Goal: Task Accomplishment & Management: Use online tool/utility

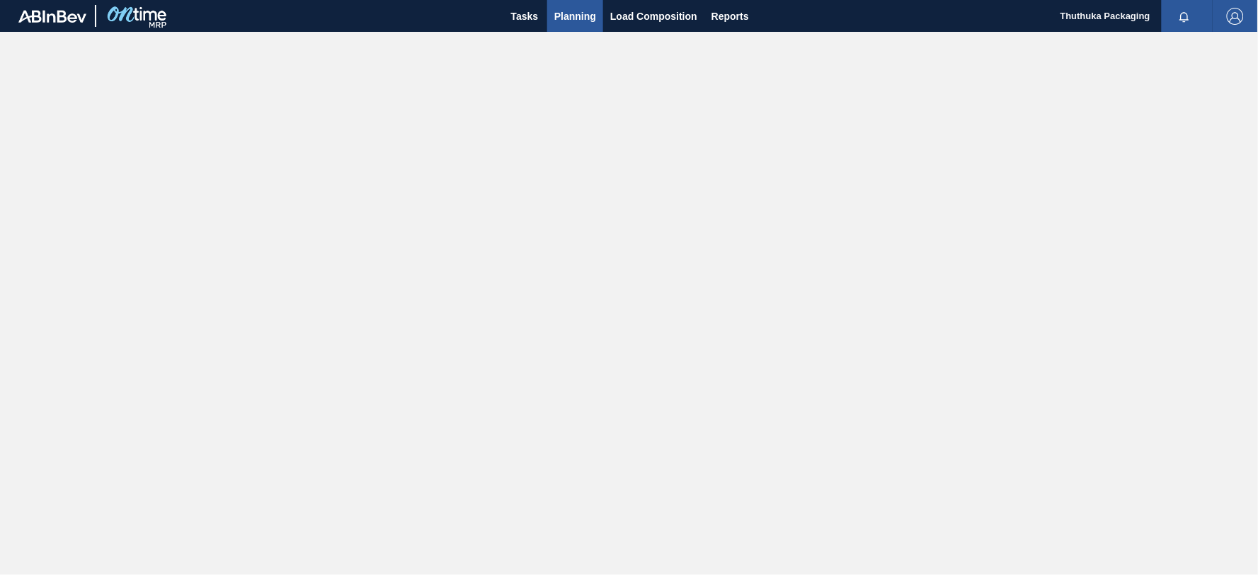
click at [561, 16] on span "Planning" at bounding box center [575, 16] width 42 height 17
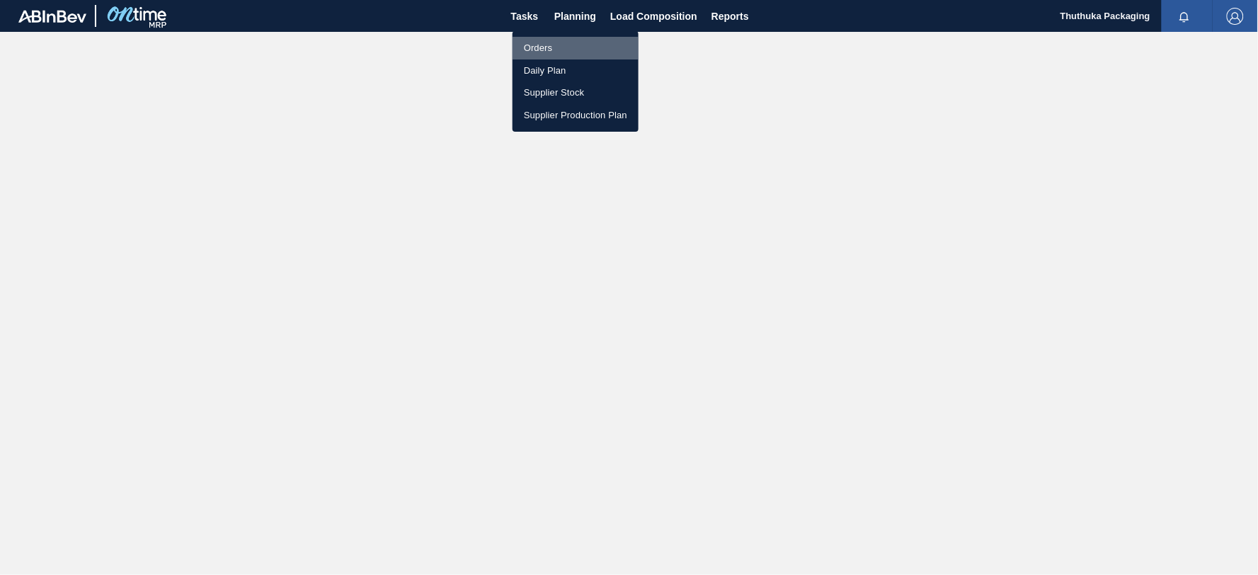
click at [542, 47] on li "Orders" at bounding box center [576, 48] width 126 height 23
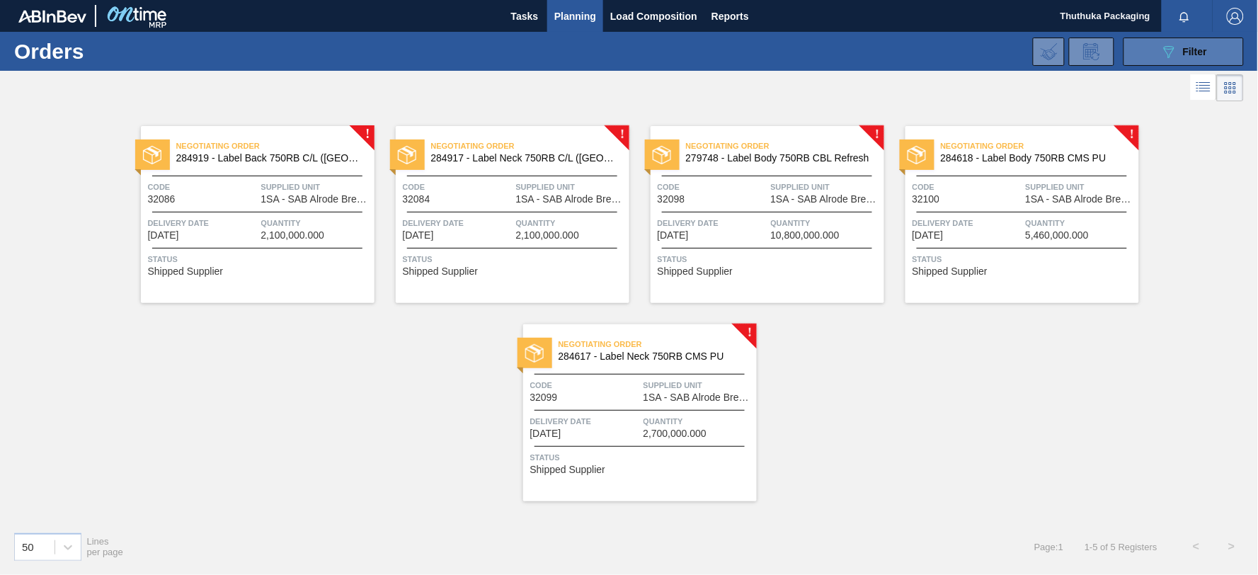
click at [1164, 45] on icon "089F7B8B-B2A5-4AFE-B5C0-19BA573D28AC" at bounding box center [1169, 51] width 17 height 17
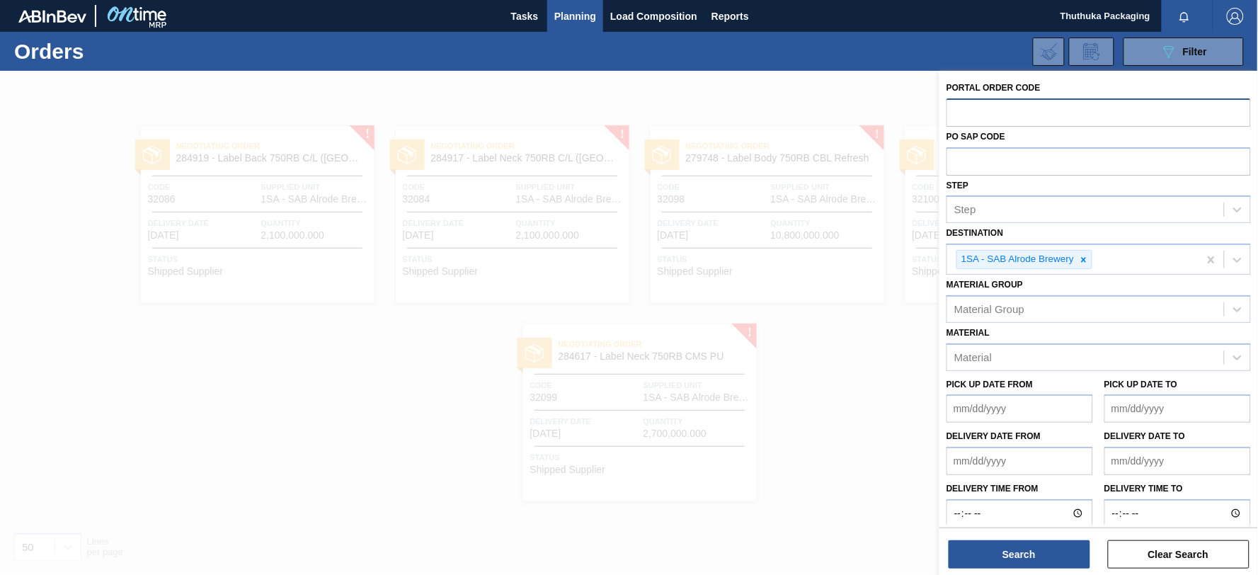
click at [1004, 114] on input "text" at bounding box center [1099, 111] width 304 height 27
type input "32098"
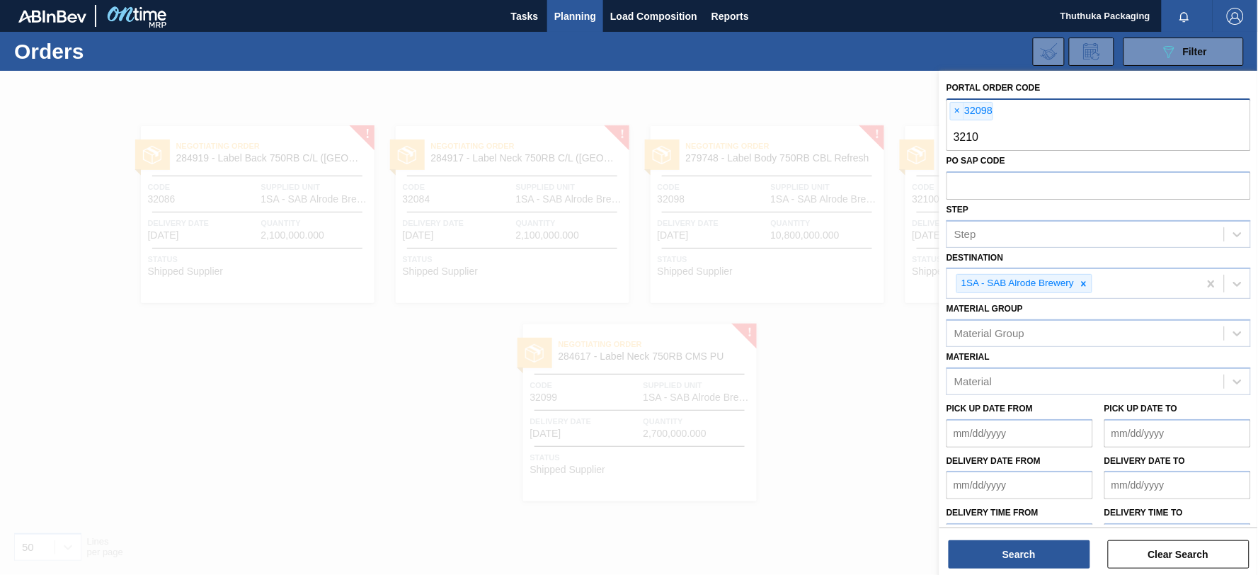
type input "32100"
type input "32099"
type input "32104"
click at [1009, 550] on button "Search" at bounding box center [1020, 554] width 142 height 28
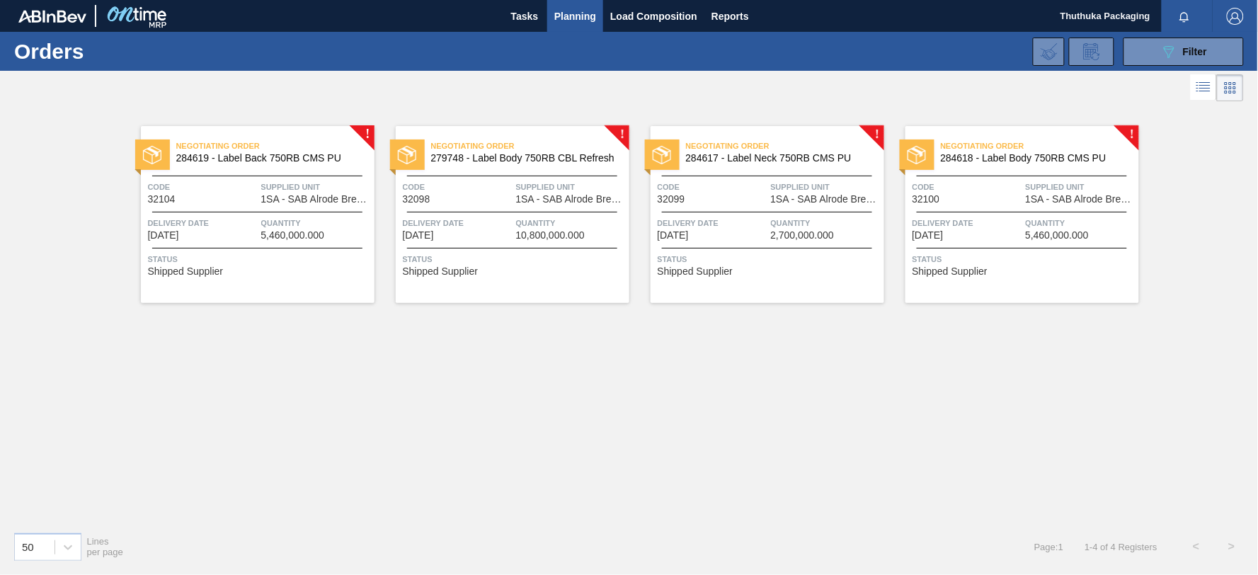
click at [256, 161] on span "284619 - Label Back 750RB CMS PU" at bounding box center [269, 158] width 187 height 11
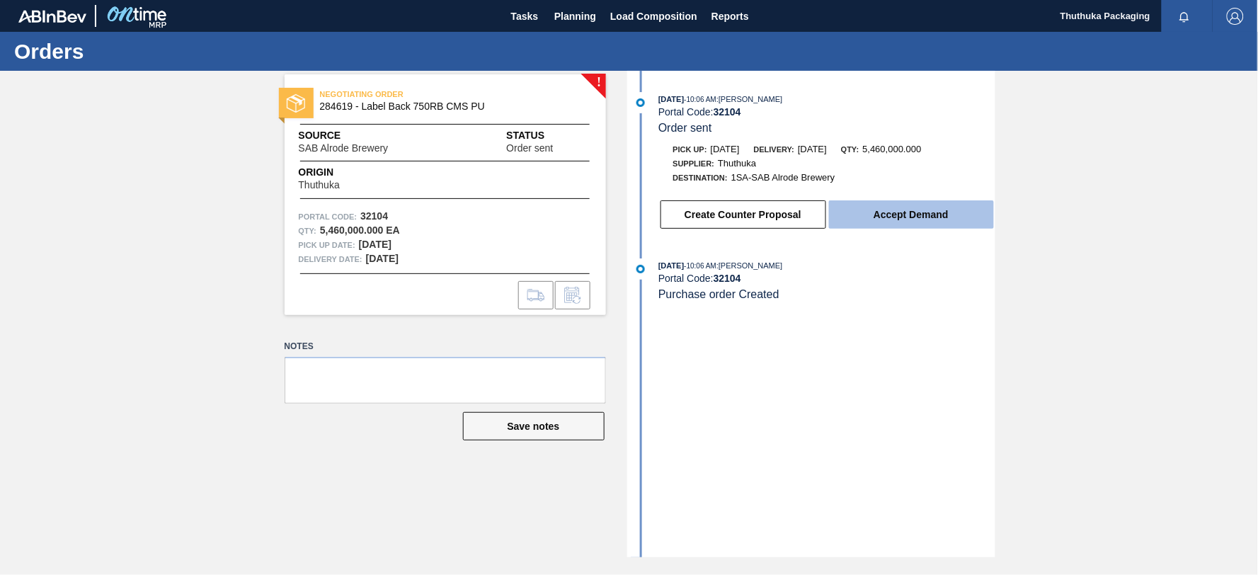
click at [894, 215] on button "Accept Demand" at bounding box center [911, 214] width 165 height 28
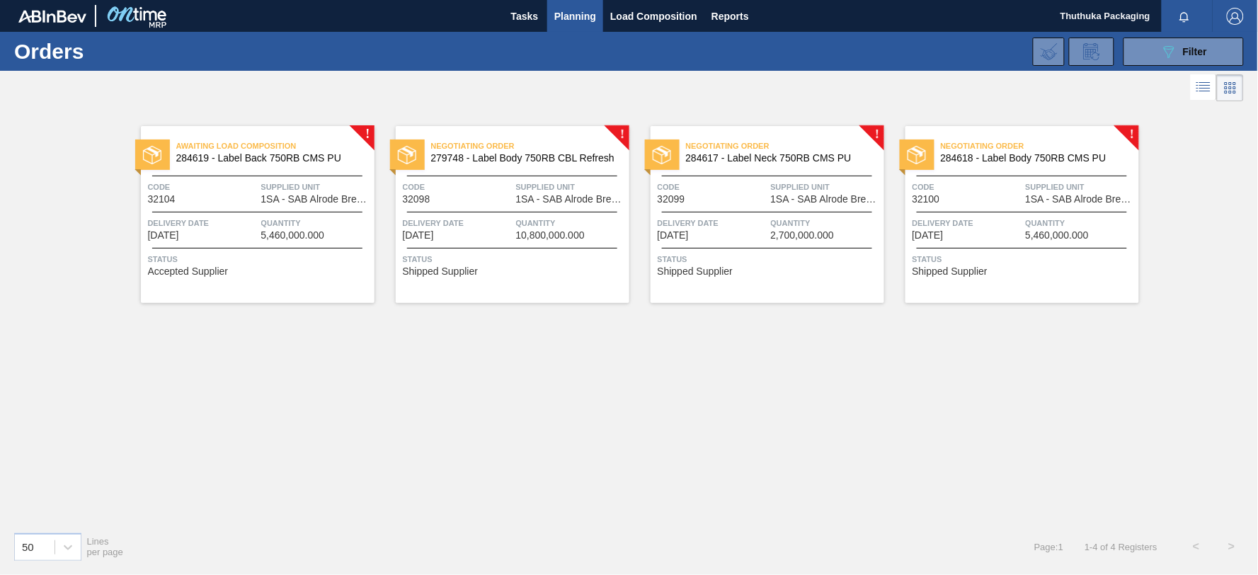
click at [536, 159] on span "279748 - Label Body 750RB CBL Refresh" at bounding box center [524, 158] width 187 height 11
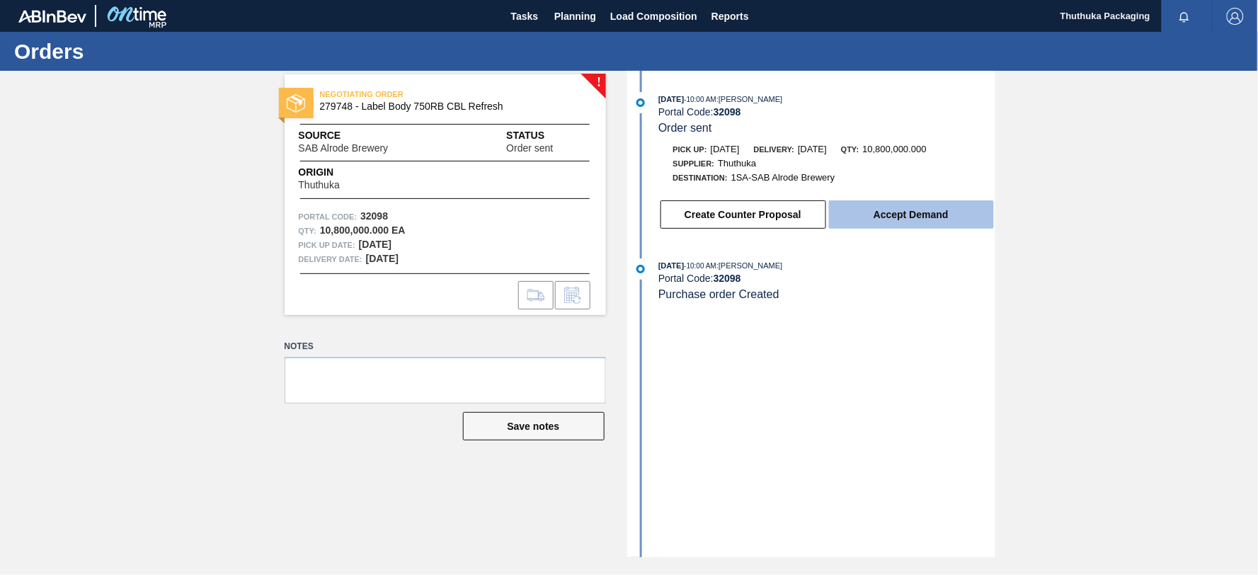
click at [848, 216] on button "Accept Demand" at bounding box center [911, 214] width 165 height 28
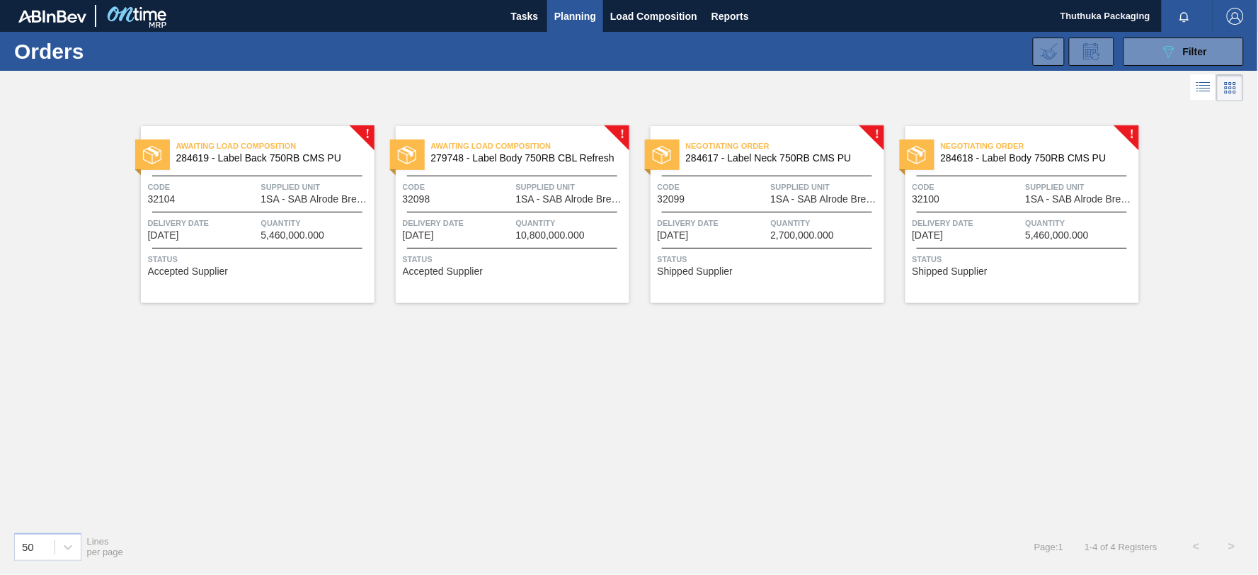
click at [822, 153] on span "284617 - Label Neck 750RB CMS PU" at bounding box center [779, 158] width 187 height 11
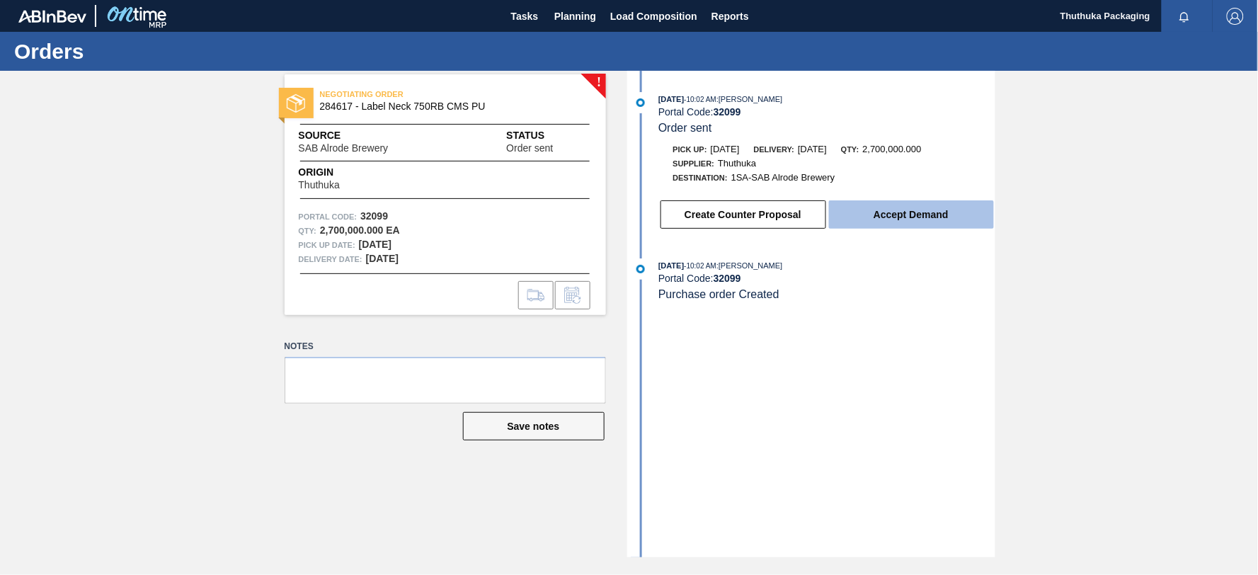
click at [838, 210] on button "Accept Demand" at bounding box center [911, 214] width 165 height 28
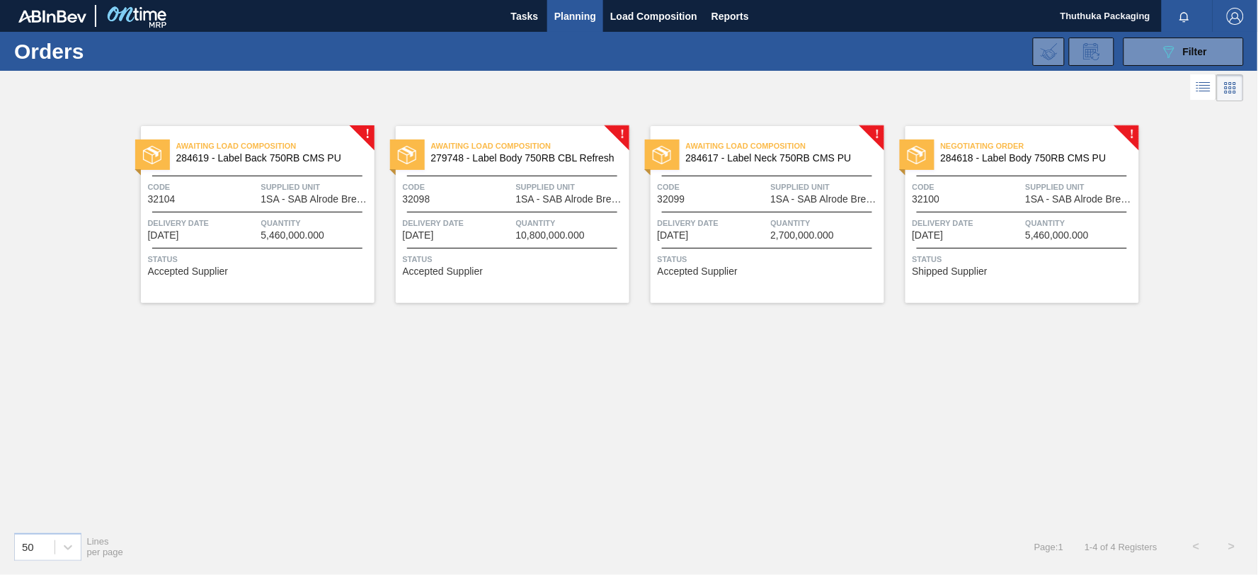
click at [1003, 154] on span "284618 - Label Body 750RB CMS PU" at bounding box center [1034, 158] width 187 height 11
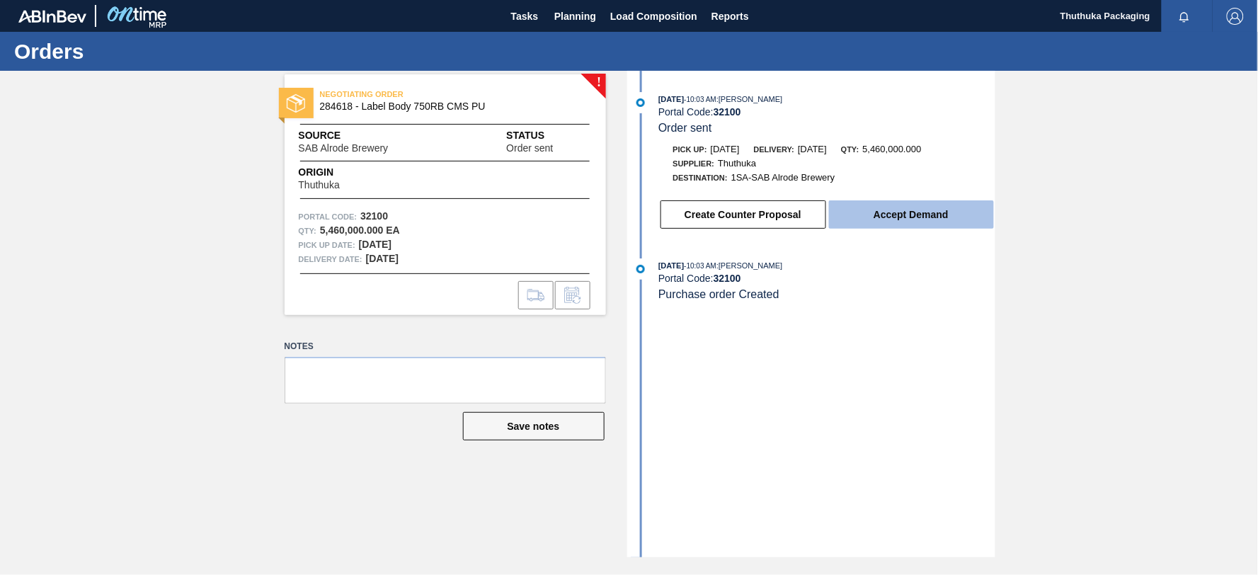
click at [931, 218] on button "Accept Demand" at bounding box center [911, 214] width 165 height 28
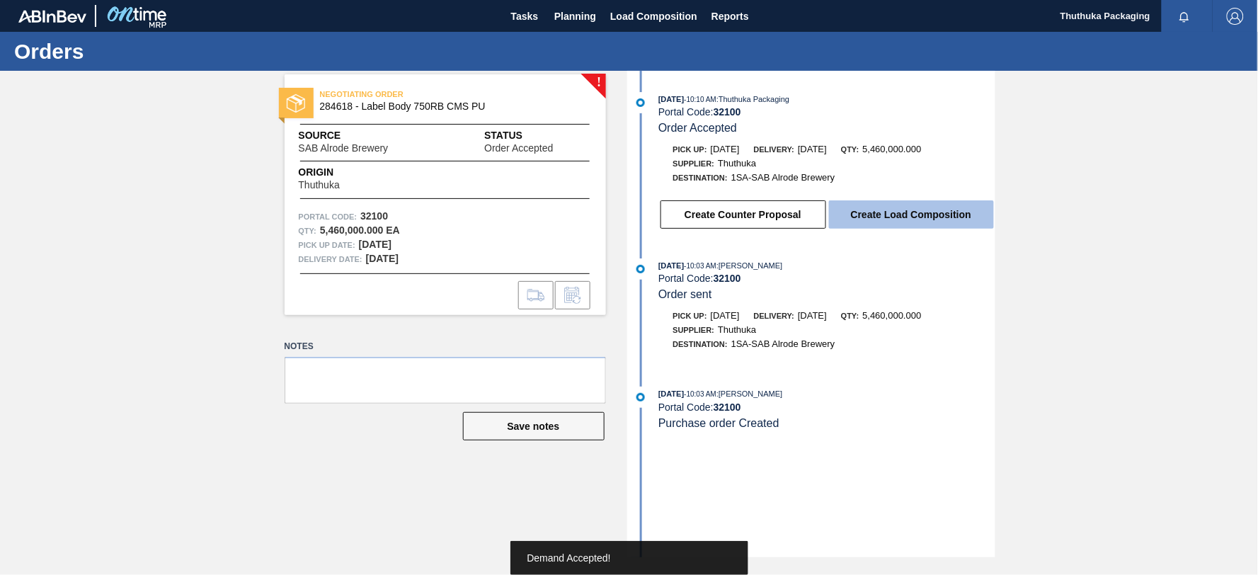
click at [928, 217] on button "Create Load Composition" at bounding box center [911, 214] width 165 height 28
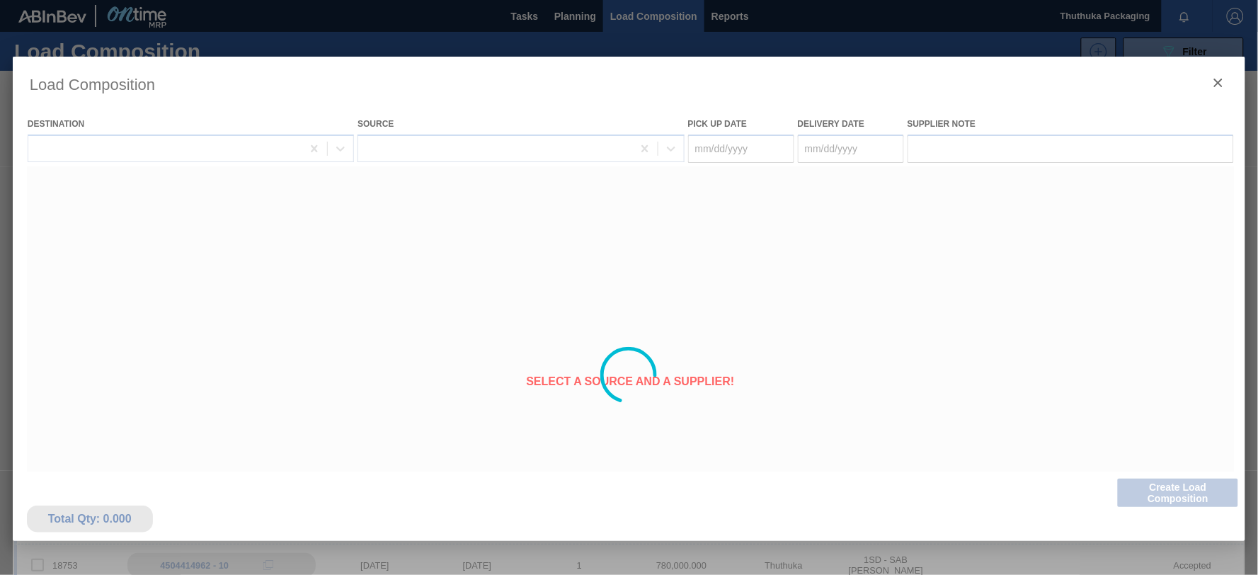
type Date "[DATE]"
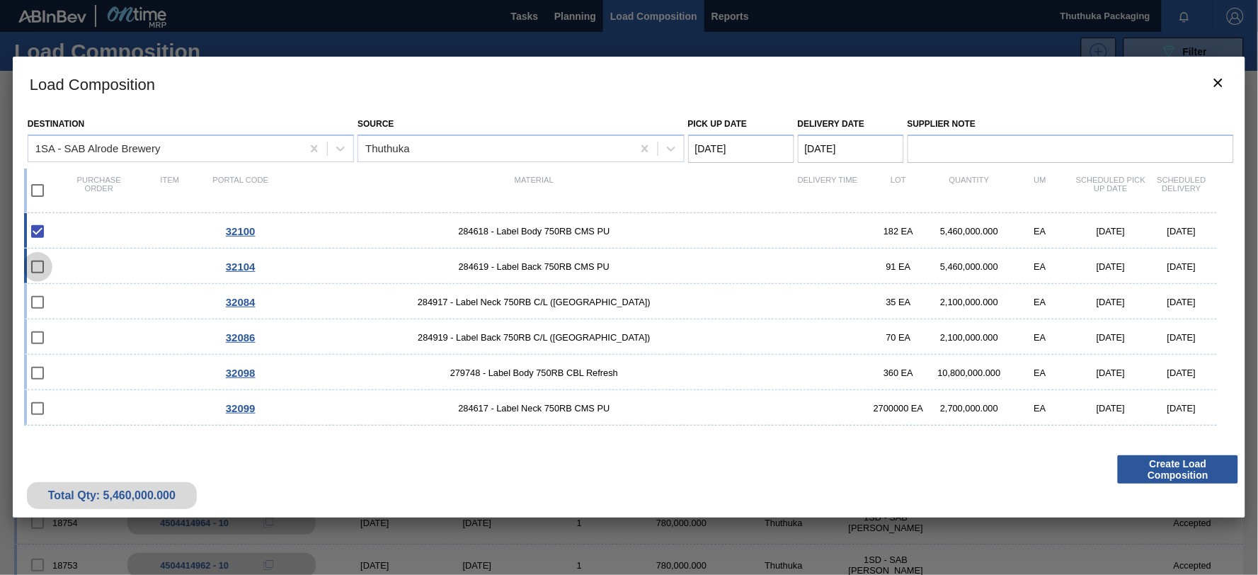
click at [33, 266] on input "checkbox" at bounding box center [38, 267] width 30 height 30
click at [38, 266] on input "checkbox" at bounding box center [38, 267] width 30 height 30
checkbox input "false"
click at [248, 301] on span "32084" at bounding box center [241, 302] width 30 height 12
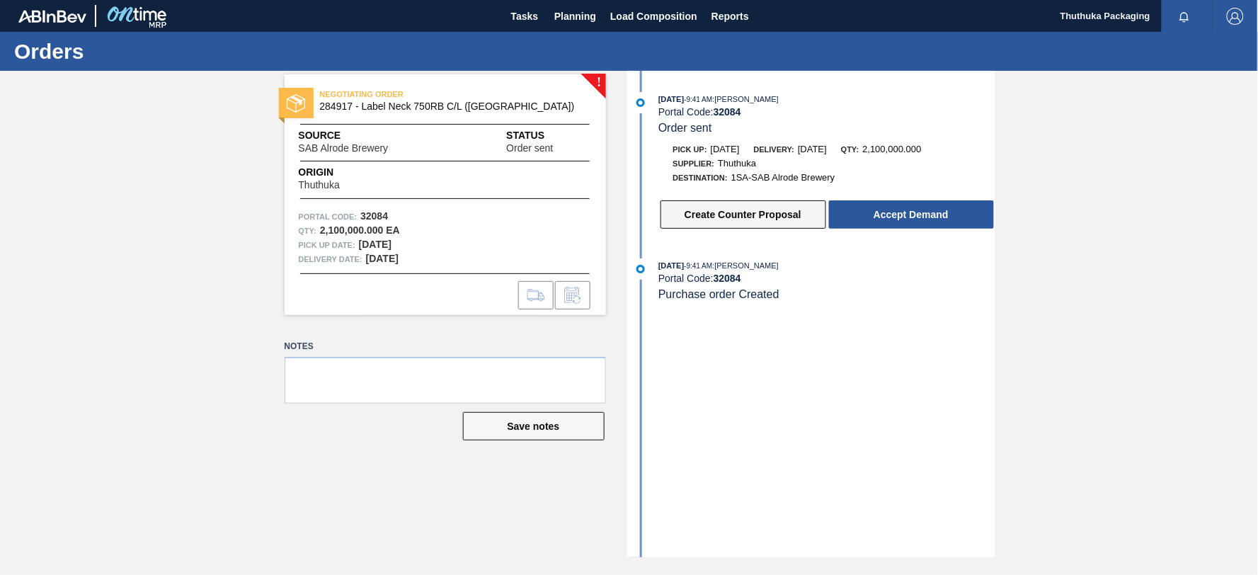
click at [780, 211] on button "Create Counter Proposal" at bounding box center [744, 214] width 166 height 28
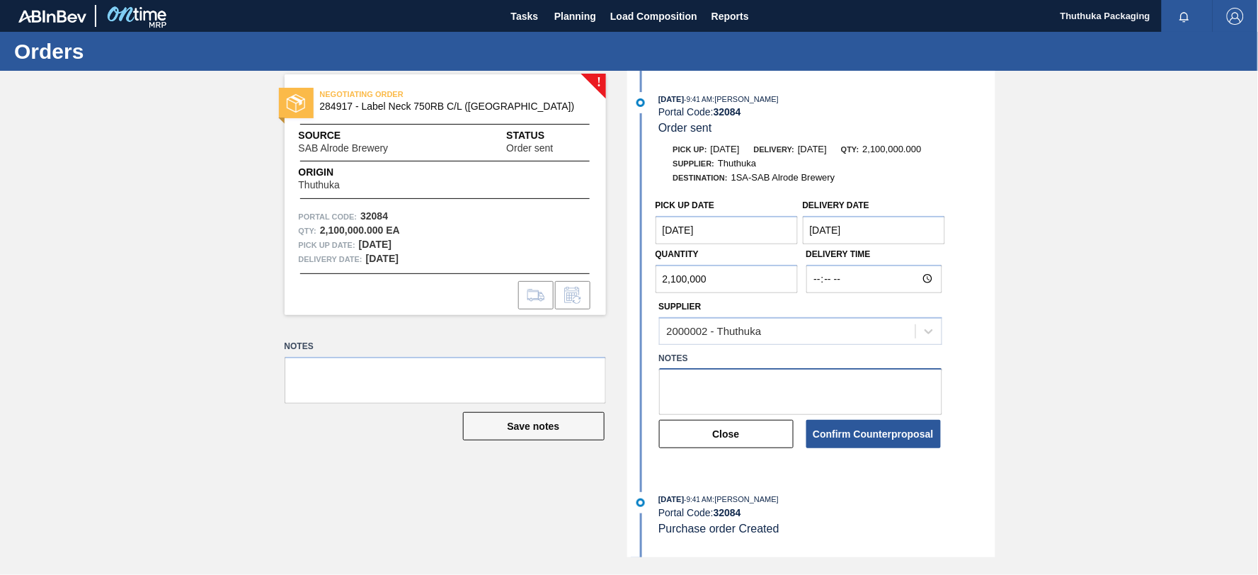
click at [702, 387] on textarea at bounding box center [800, 391] width 283 height 47
type textarea "Note our allocation"
click at [877, 438] on button "Confirm Counterproposal" at bounding box center [873, 434] width 135 height 28
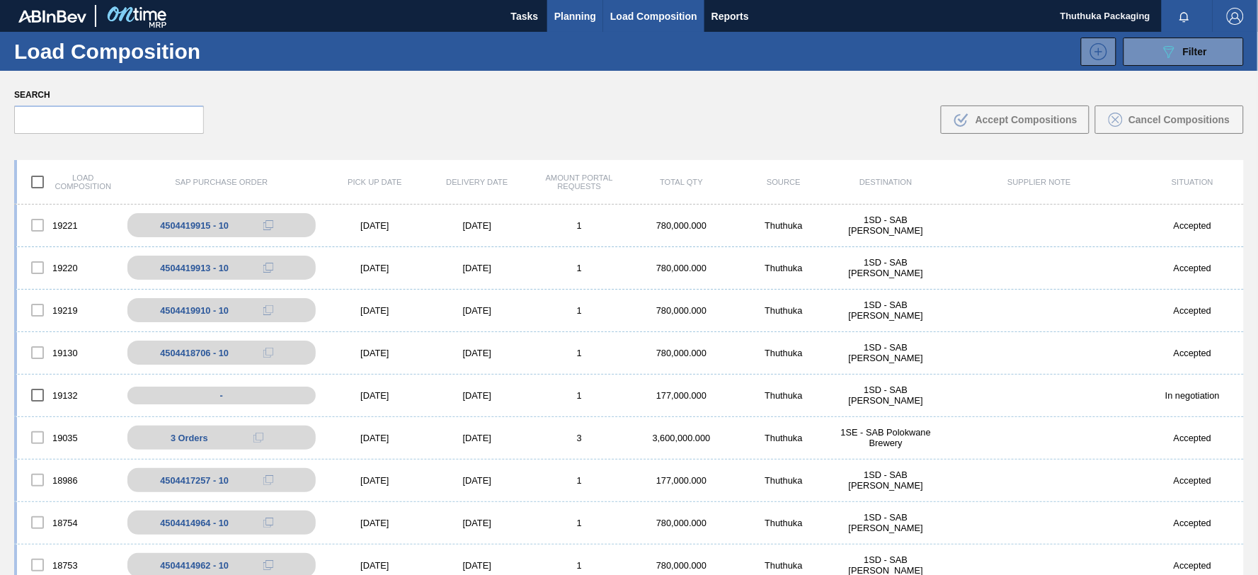
click at [586, 16] on span "Planning" at bounding box center [575, 16] width 42 height 17
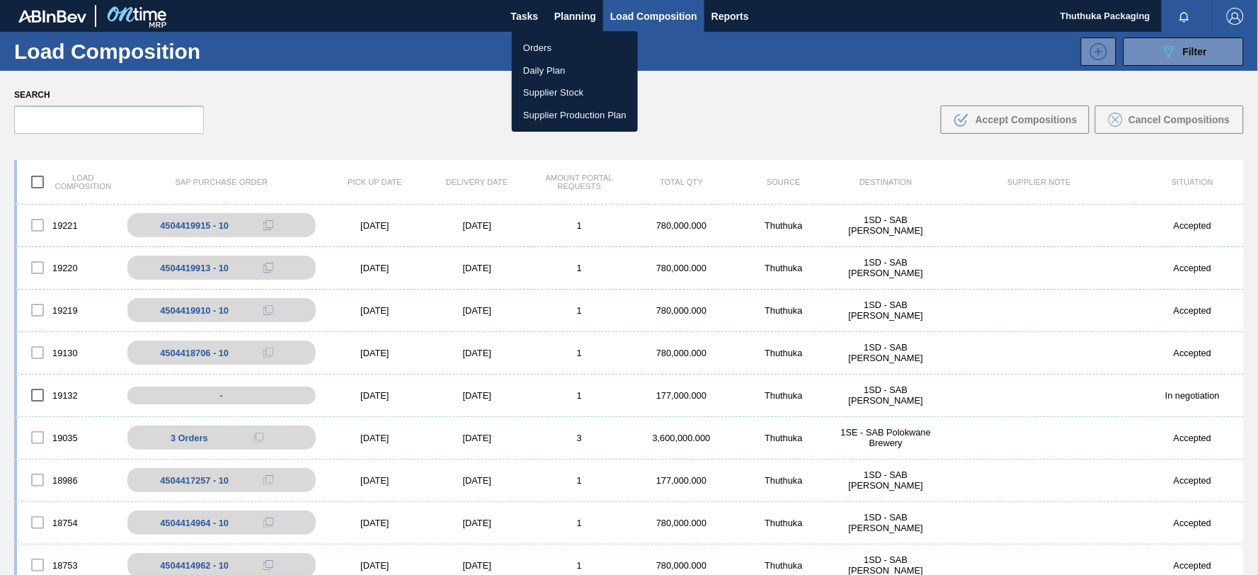
click at [533, 50] on li "Orders" at bounding box center [575, 48] width 126 height 23
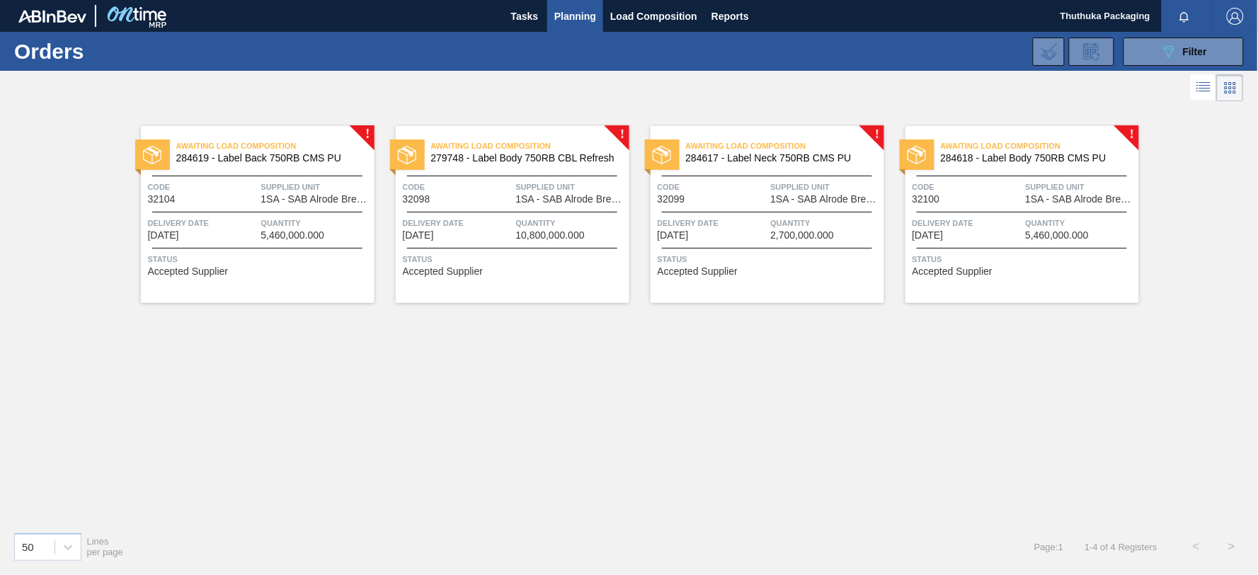
click at [1058, 158] on span "284618 - Label Body 750RB CMS PU" at bounding box center [1034, 158] width 187 height 11
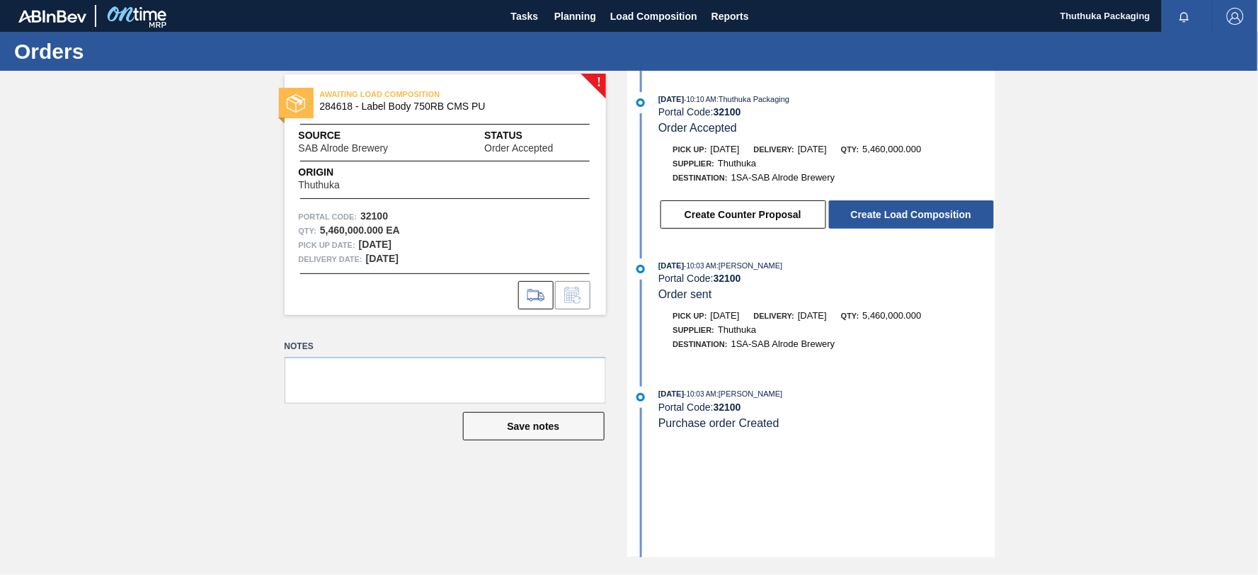
click at [866, 218] on button "Create Load Composition" at bounding box center [911, 214] width 165 height 28
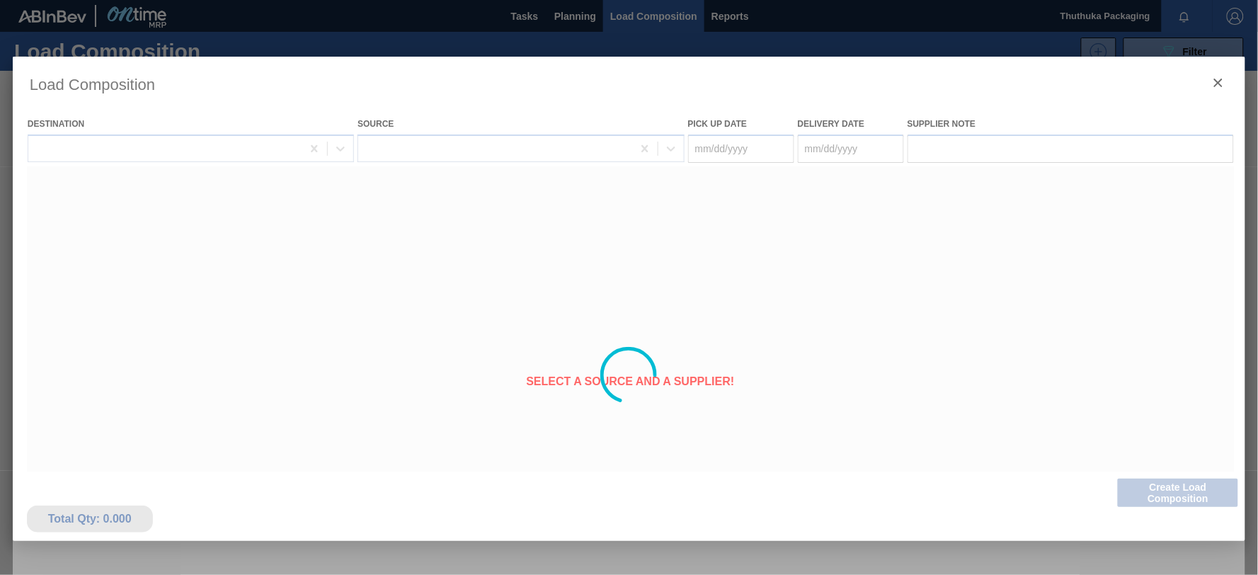
type Date "09/27/2025"
type Date "[DATE]"
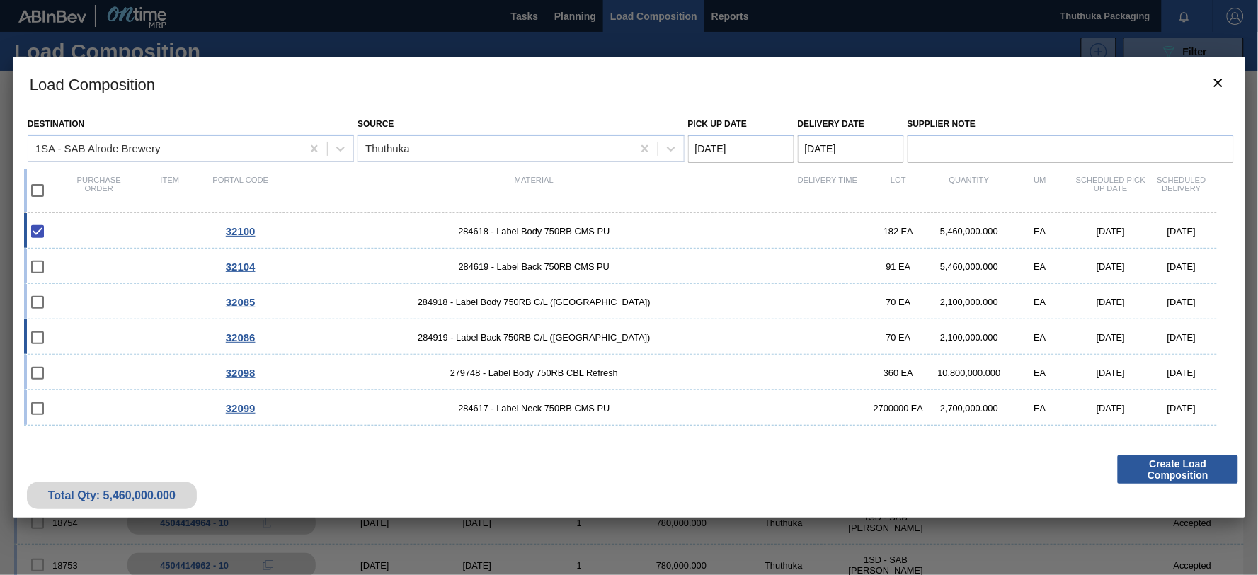
click at [246, 336] on span "32086" at bounding box center [241, 337] width 30 height 12
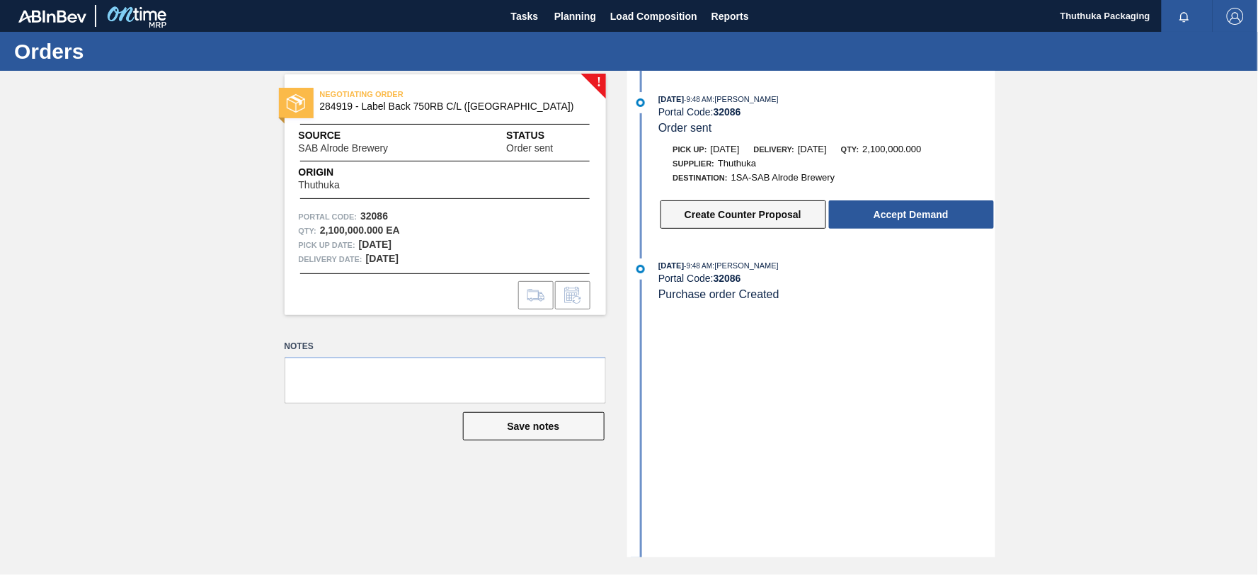
click at [748, 214] on button "Create Counter Proposal" at bounding box center [744, 214] width 166 height 28
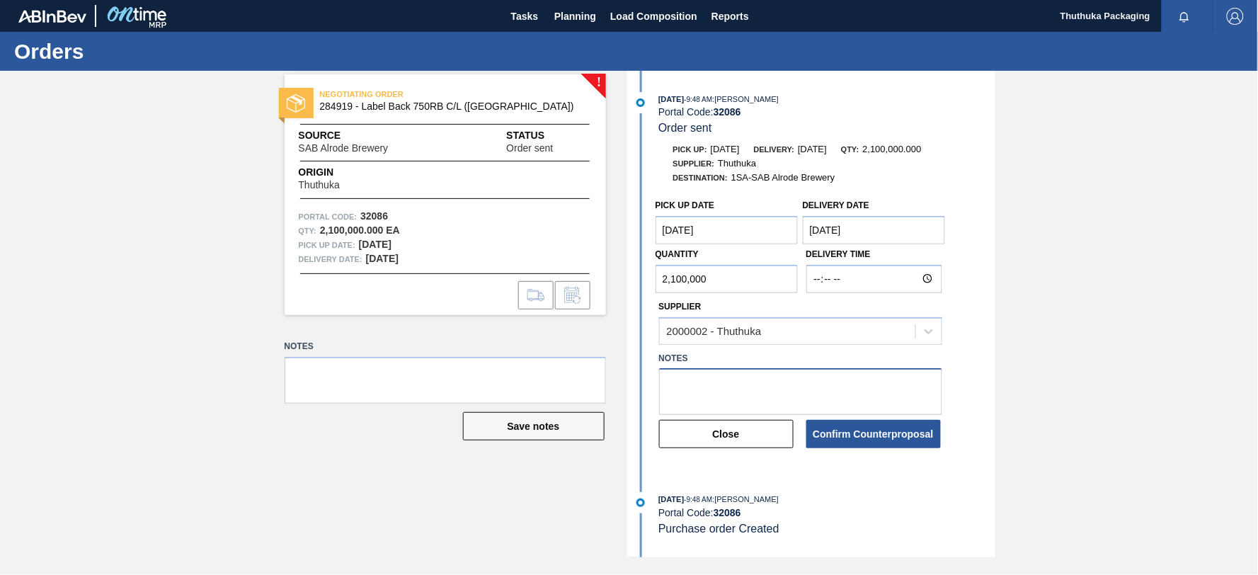
click at [702, 385] on textarea at bounding box center [800, 391] width 283 height 47
type textarea "Not our allocation"
click at [898, 435] on button "Confirm Counterproposal" at bounding box center [873, 434] width 135 height 28
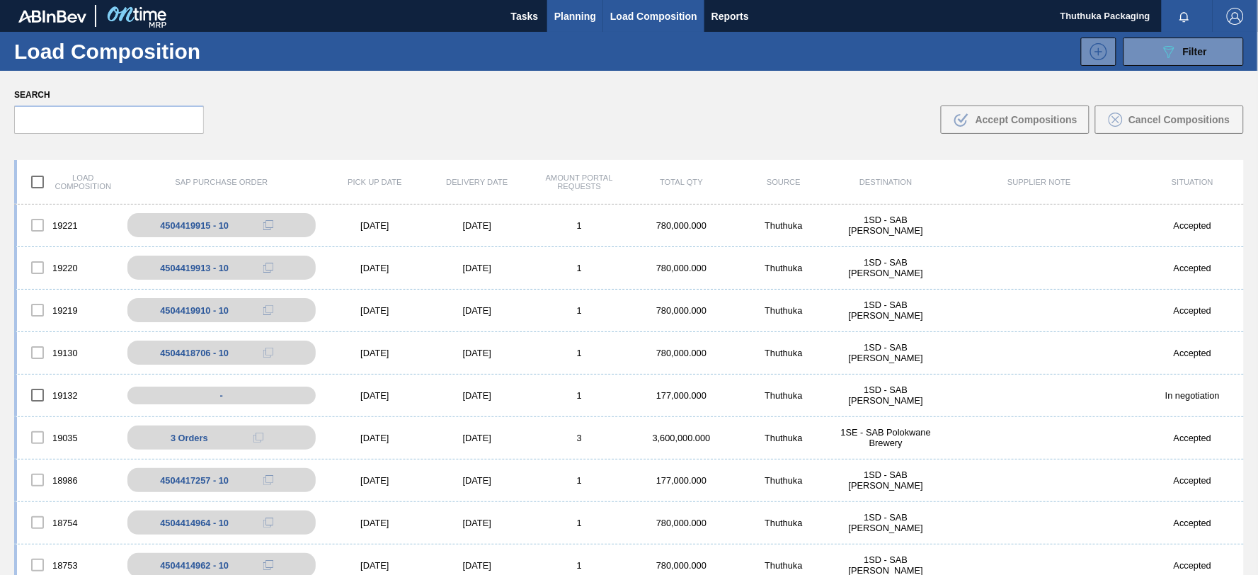
click at [561, 13] on span "Planning" at bounding box center [575, 16] width 42 height 17
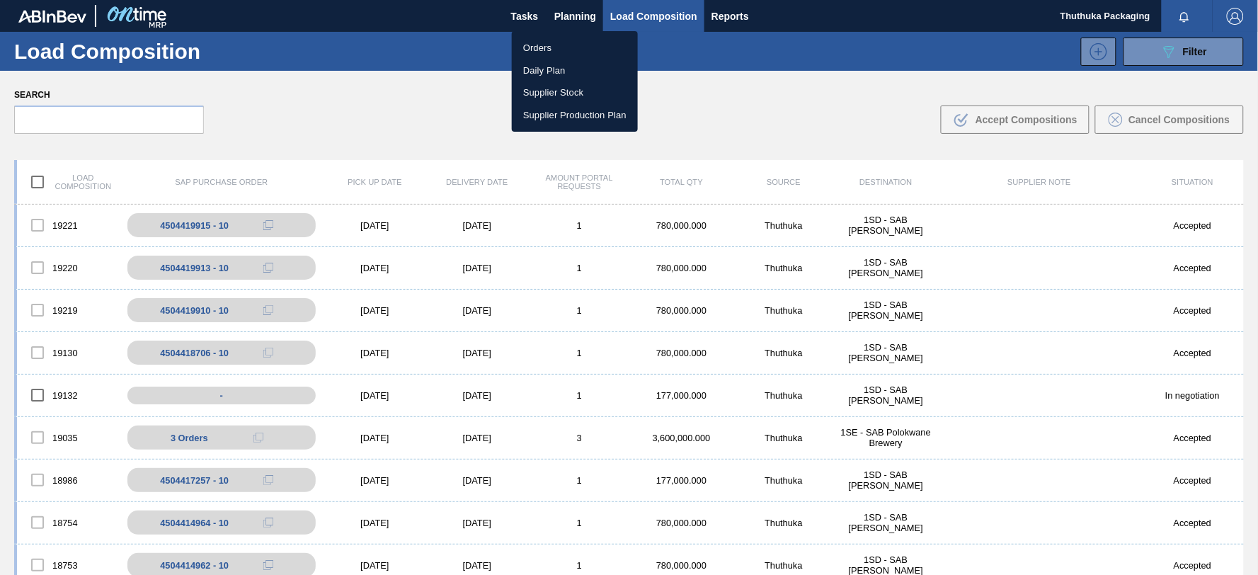
click at [547, 44] on li "Orders" at bounding box center [575, 48] width 126 height 23
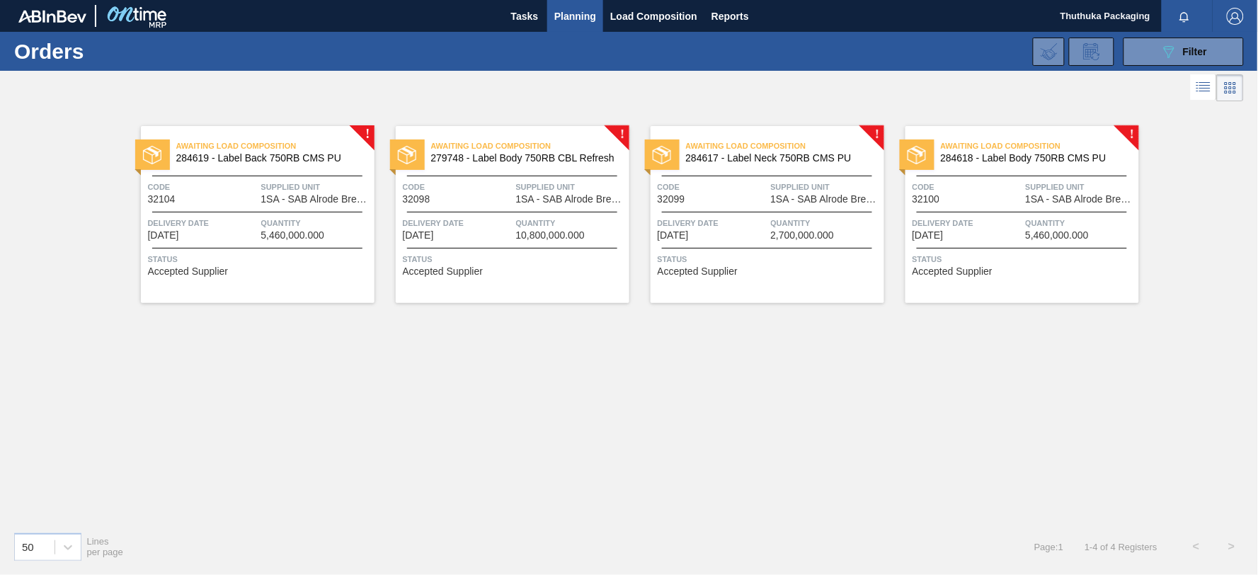
click at [1010, 156] on span "284618 - Label Body 750RB CMS PU" at bounding box center [1034, 158] width 187 height 11
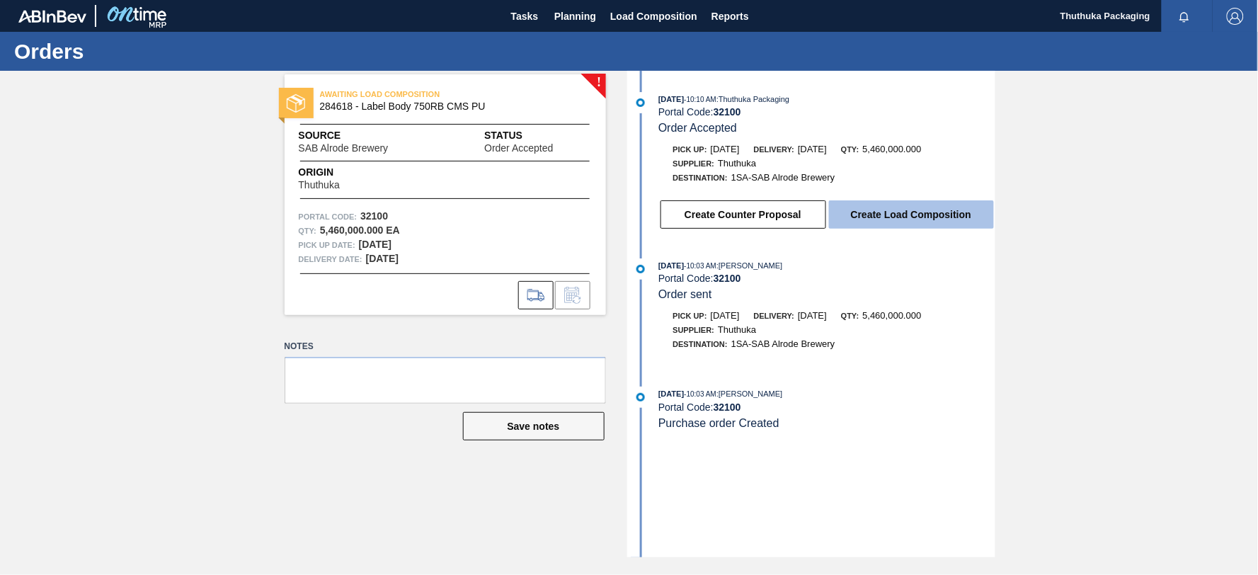
click at [864, 214] on button "Create Load Composition" at bounding box center [911, 214] width 165 height 28
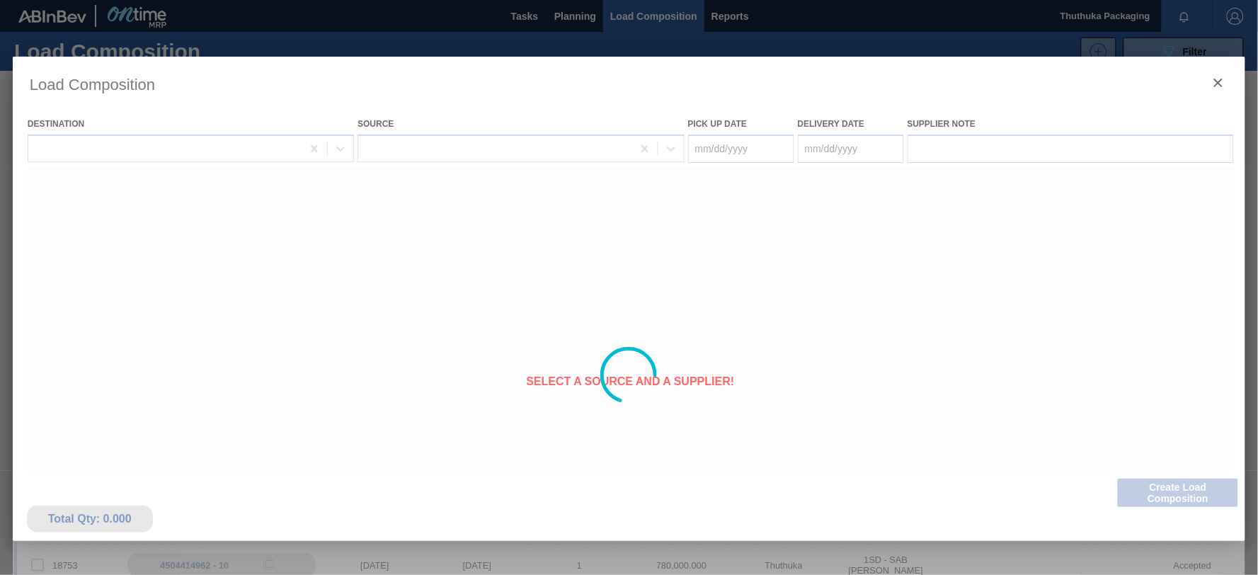
type Date "09/27/2025"
type Date "[DATE]"
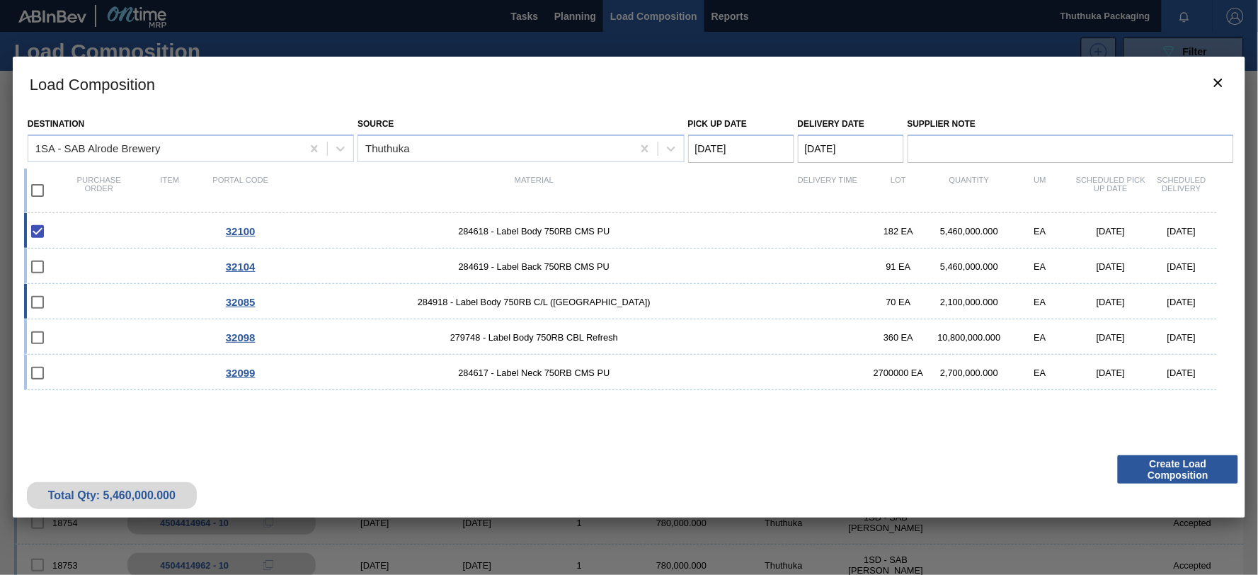
click at [244, 302] on span "32085" at bounding box center [241, 302] width 30 height 12
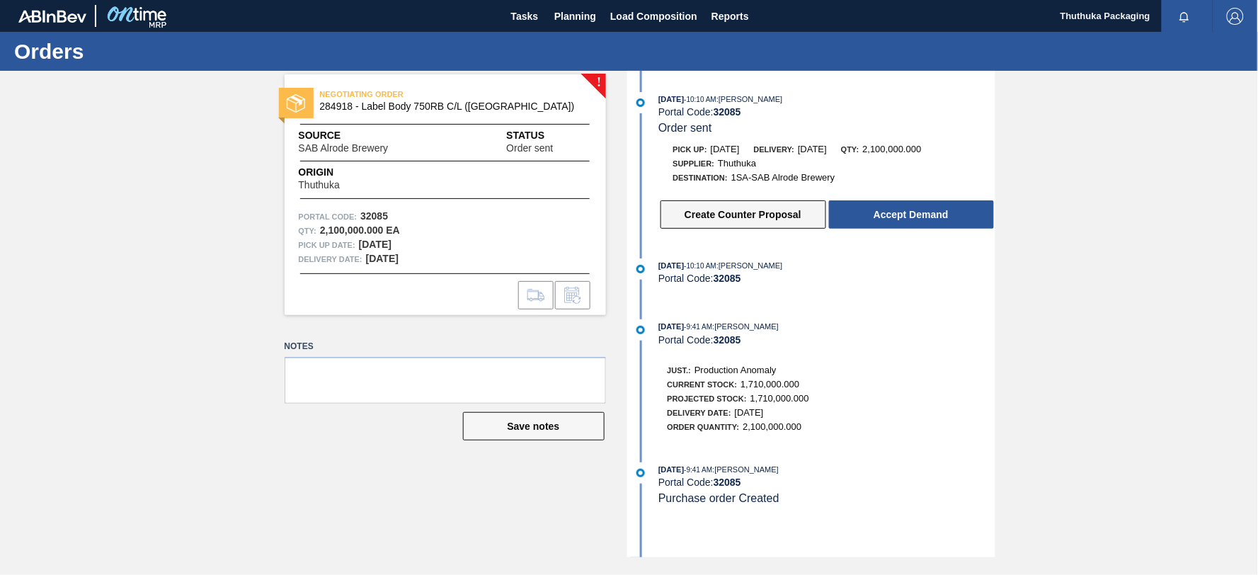
click at [727, 217] on button "Create Counter Proposal" at bounding box center [744, 214] width 166 height 28
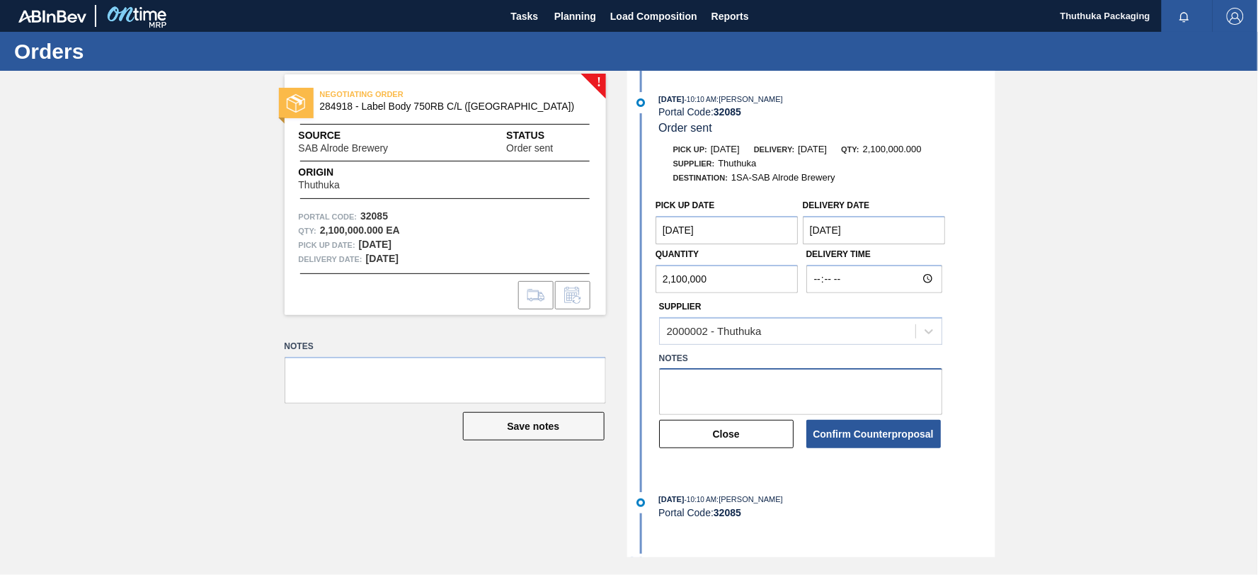
click at [688, 379] on textarea at bounding box center [800, 391] width 283 height 47
type textarea "Not our allocation"
click at [894, 434] on button "Confirm Counterproposal" at bounding box center [873, 434] width 135 height 28
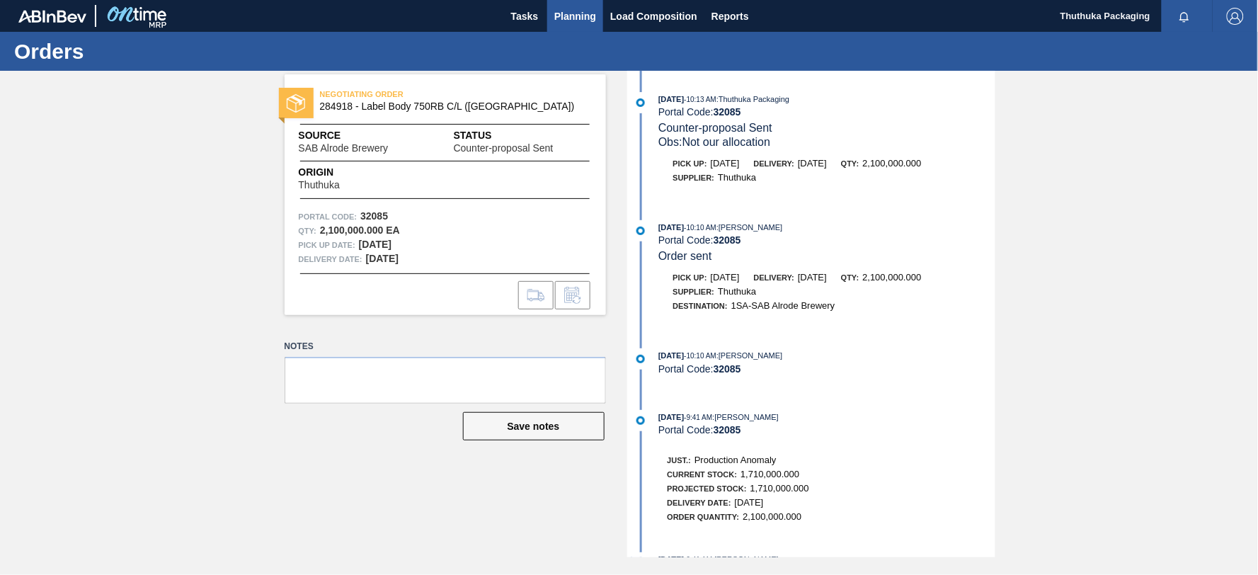
click at [571, 18] on span "Planning" at bounding box center [575, 16] width 42 height 17
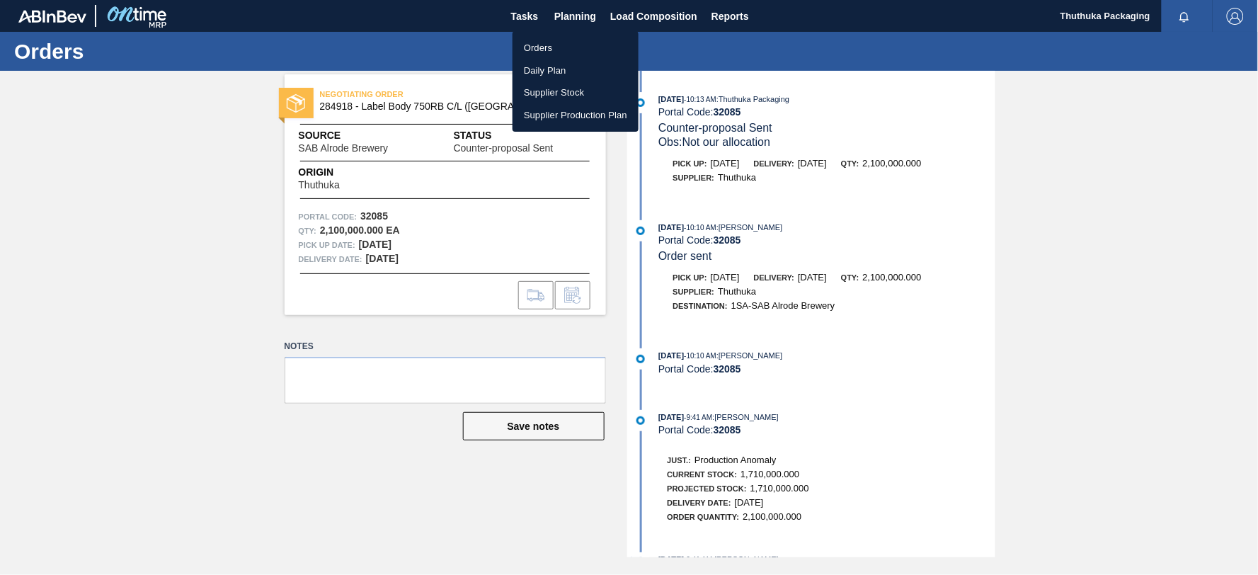
click at [542, 47] on li "Orders" at bounding box center [576, 48] width 126 height 23
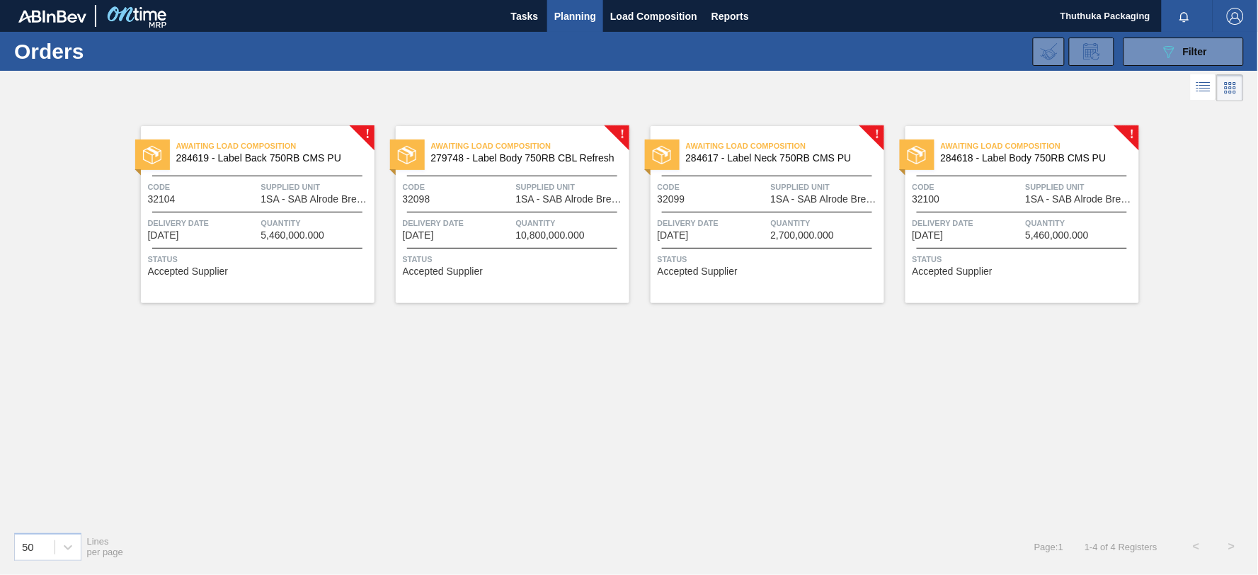
click at [1045, 159] on span "284618 - Label Body 750RB CMS PU" at bounding box center [1034, 158] width 187 height 11
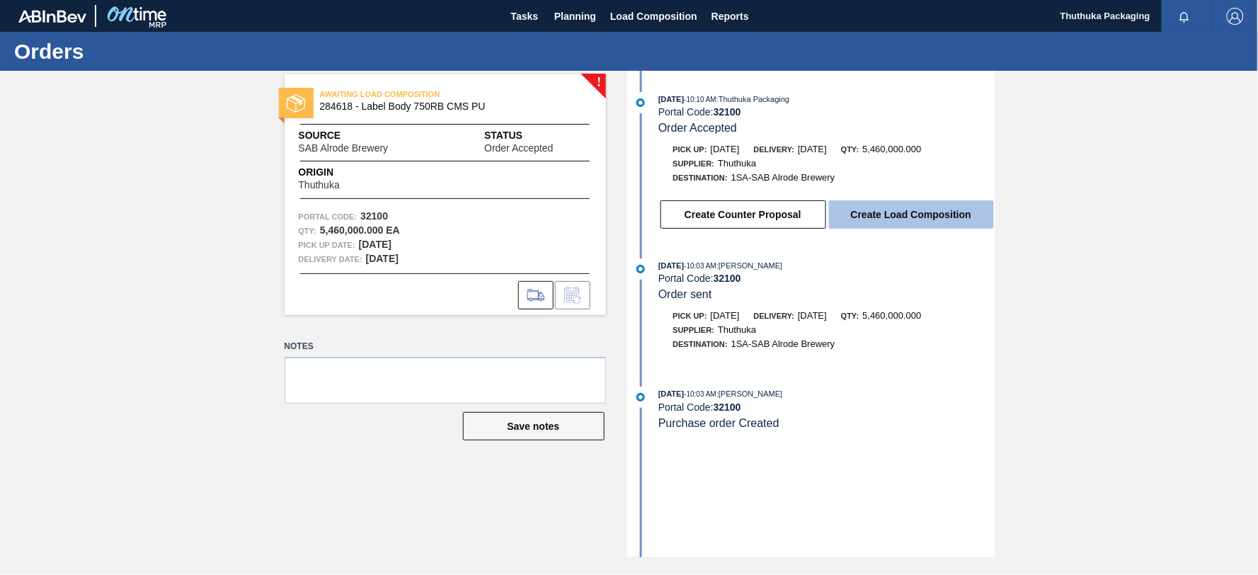
click at [945, 215] on button "Create Load Composition" at bounding box center [911, 214] width 165 height 28
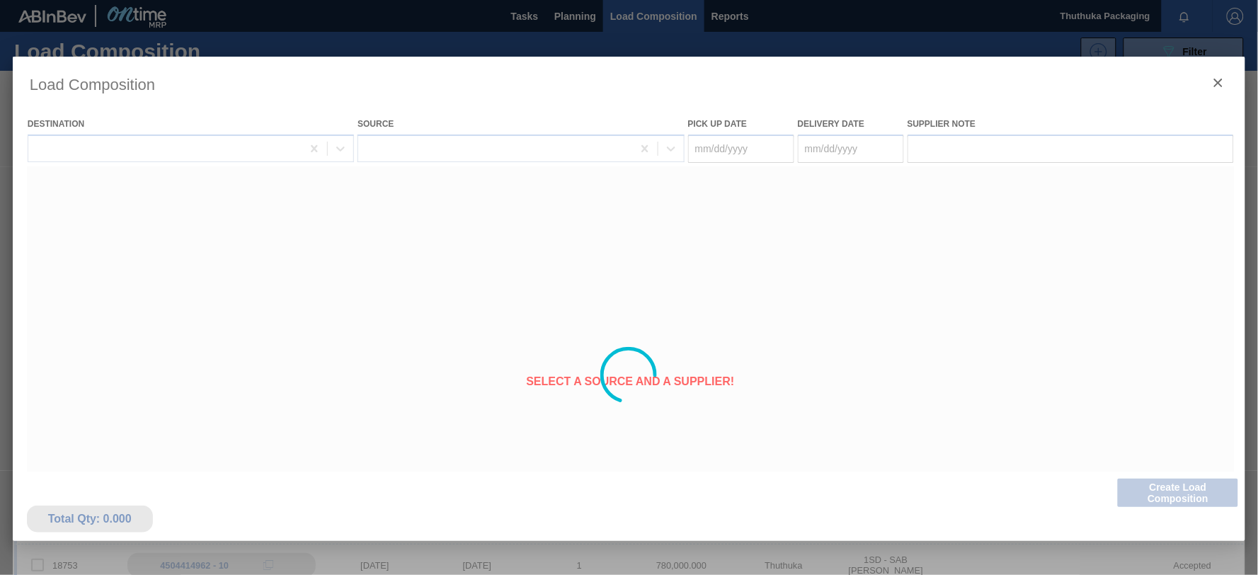
type Date "09/27/2025"
type Date "[DATE]"
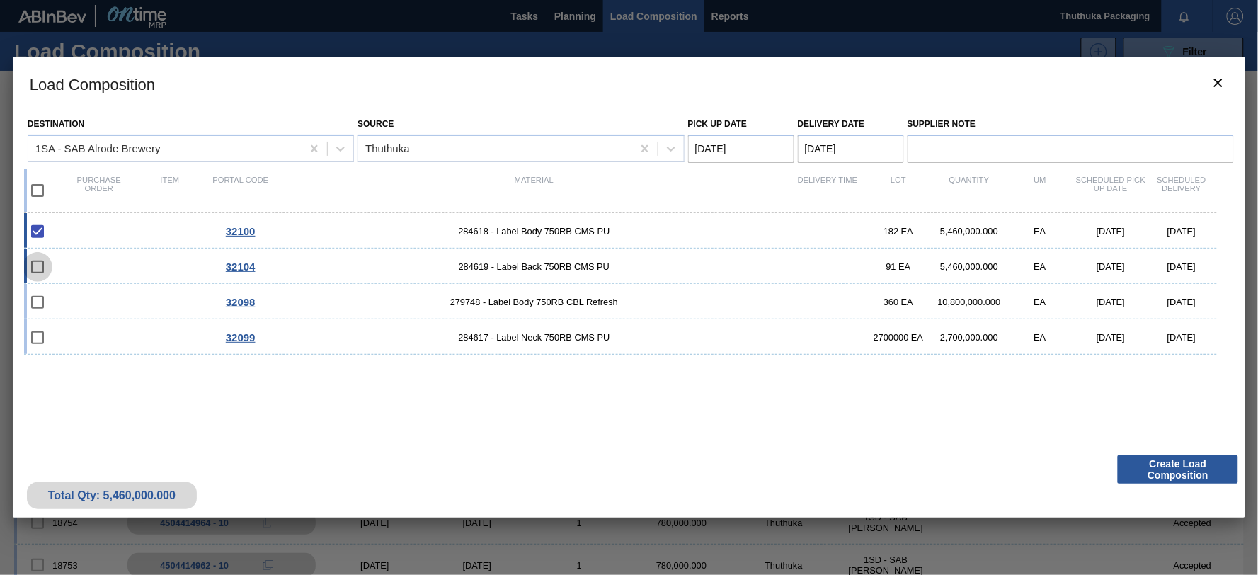
click at [43, 264] on input "checkbox" at bounding box center [38, 267] width 30 height 30
checkbox input "false"
click at [37, 188] on input "checkbox" at bounding box center [38, 191] width 30 height 30
checkbox input "true"
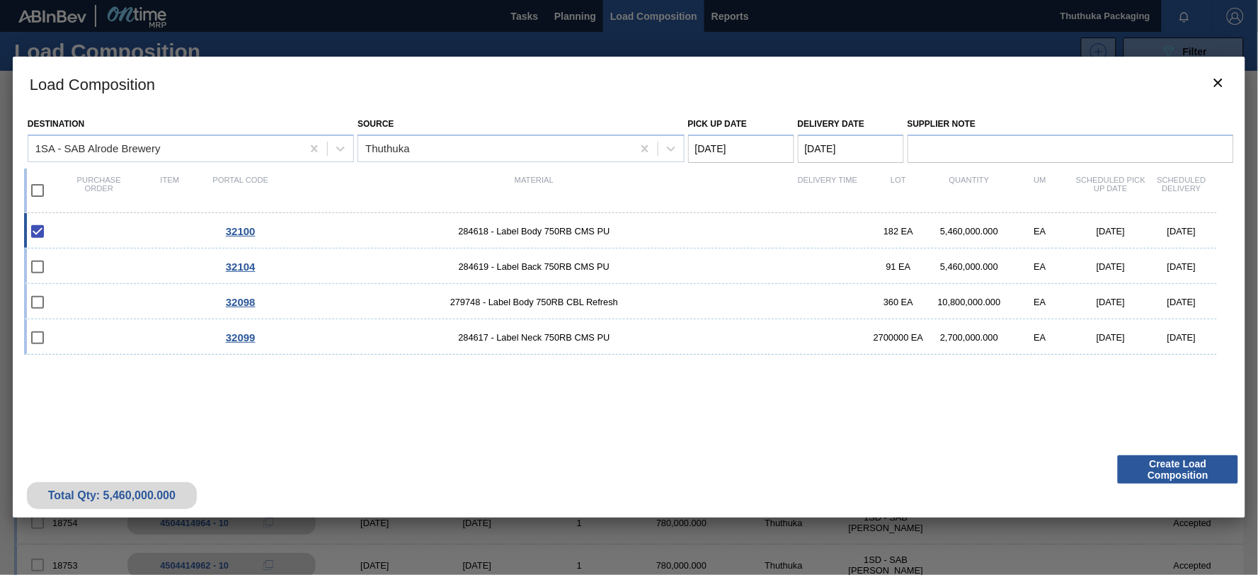
checkbox input "true"
click at [777, 147] on Date "09/27/2025" at bounding box center [741, 149] width 106 height 28
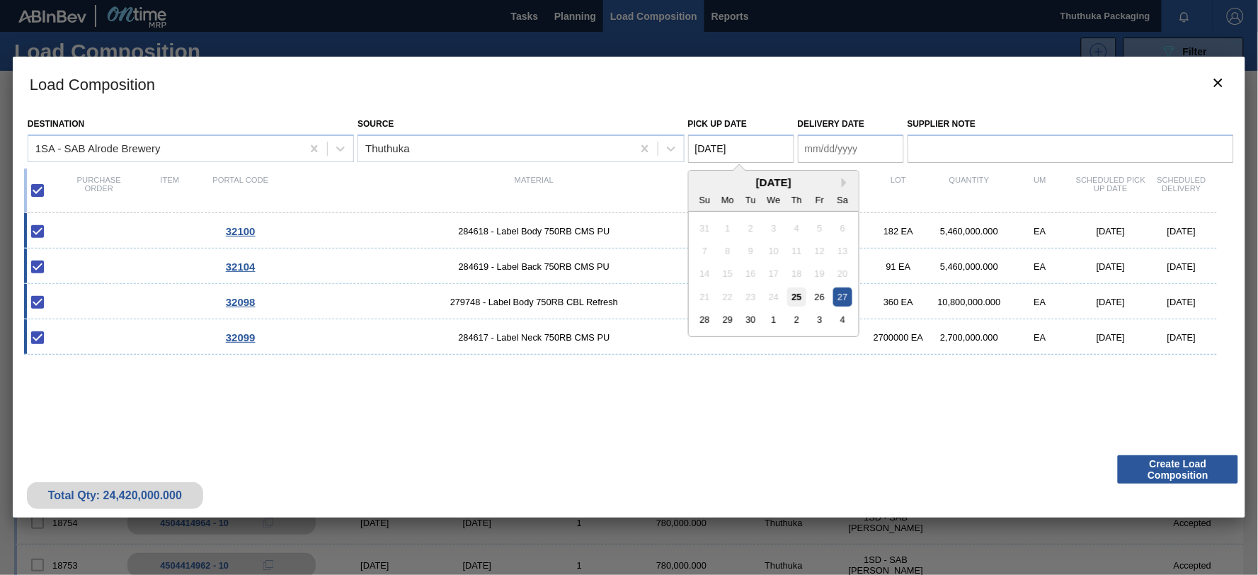
click at [795, 295] on div "25" at bounding box center [796, 296] width 19 height 19
type Date "09/25/2025"
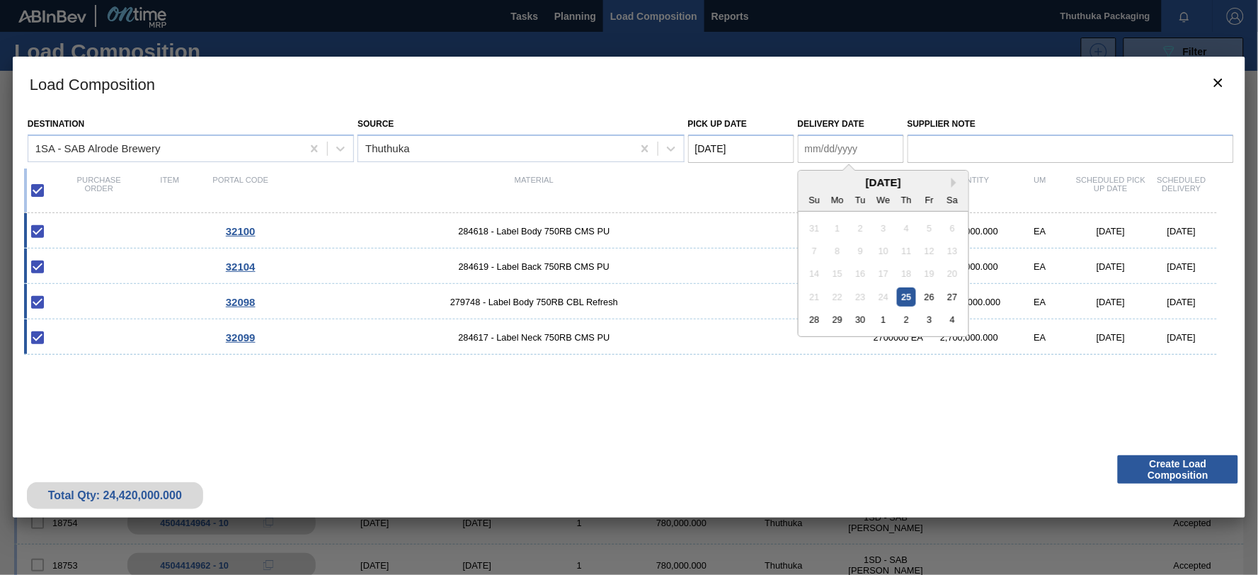
click at [843, 150] on Date "Delivery Date" at bounding box center [851, 149] width 106 height 28
click at [933, 298] on div "26" at bounding box center [929, 296] width 19 height 19
type Date "09/26/2025"
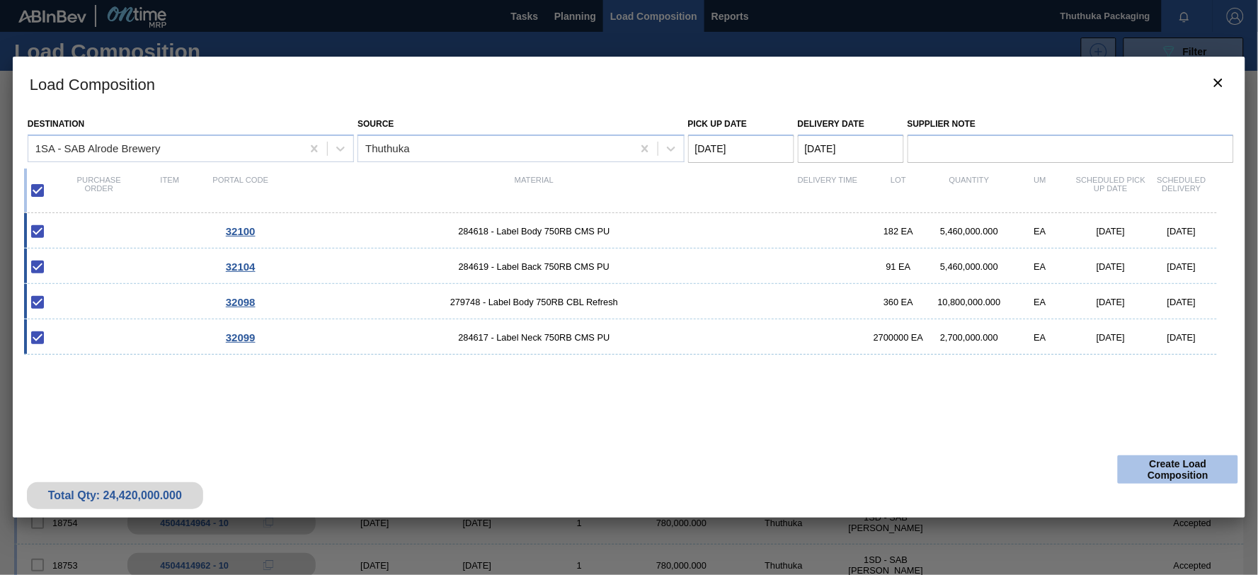
click at [1176, 469] on button "Create Load Composition" at bounding box center [1178, 469] width 120 height 28
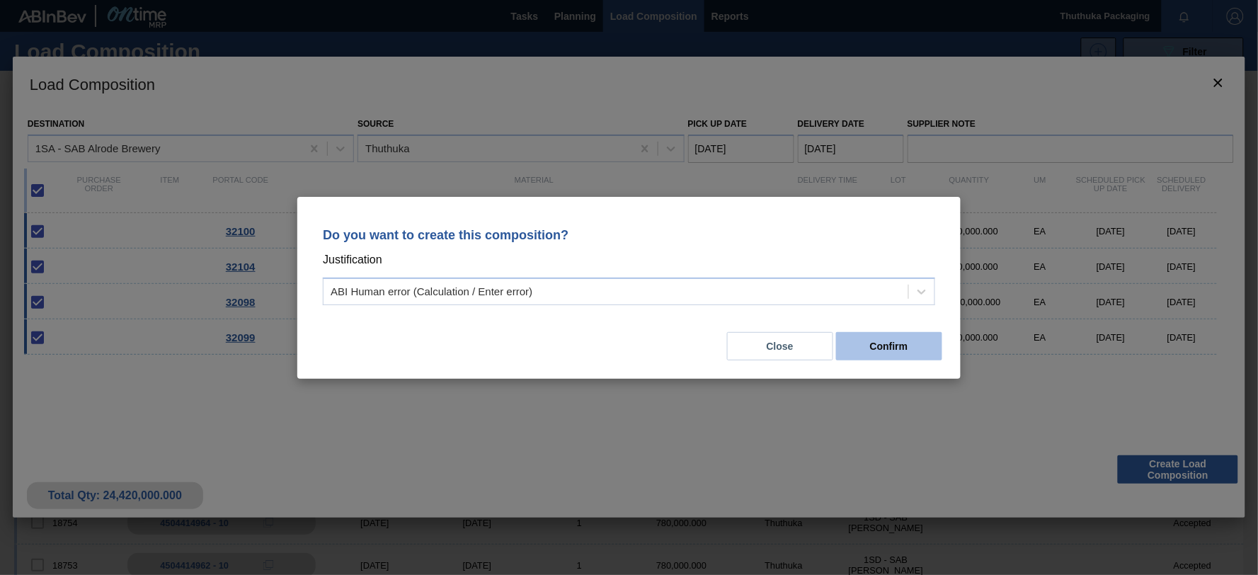
click at [899, 346] on button "Confirm" at bounding box center [889, 346] width 106 height 28
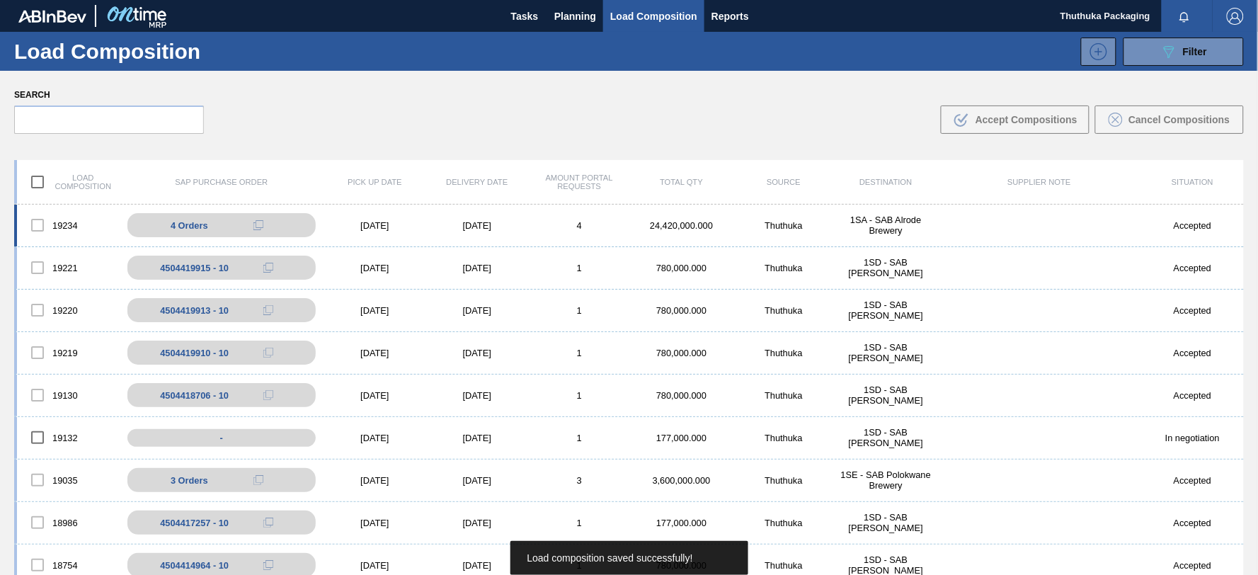
click at [878, 217] on div "1SA - SAB Alrode Brewery" at bounding box center [886, 225] width 102 height 21
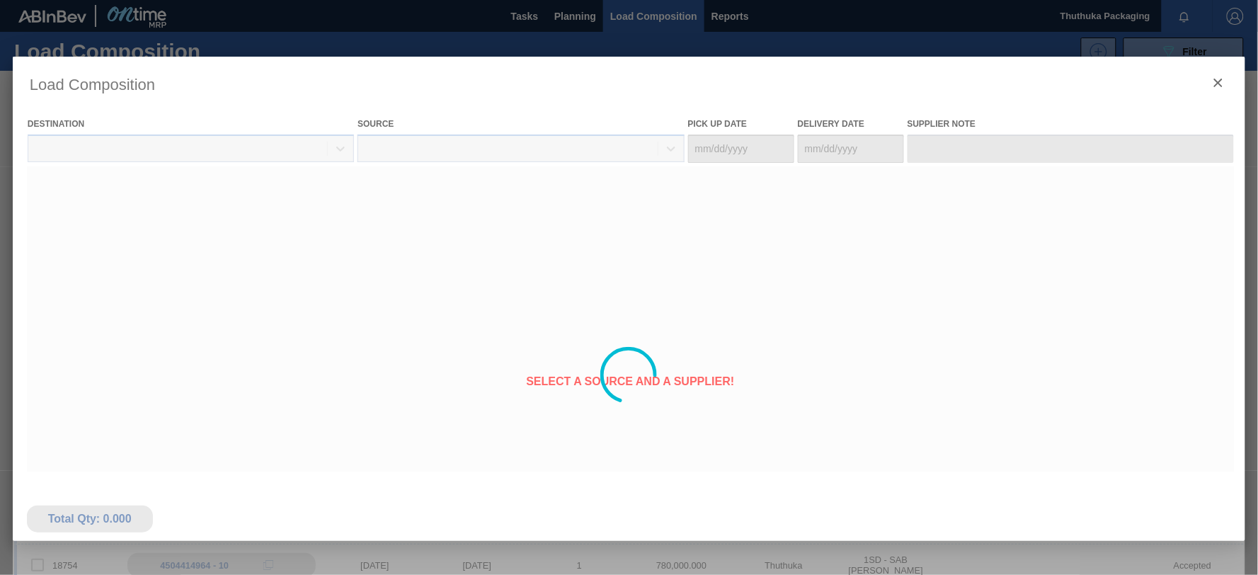
type Date "09/25/2025"
type Date "09/26/2025"
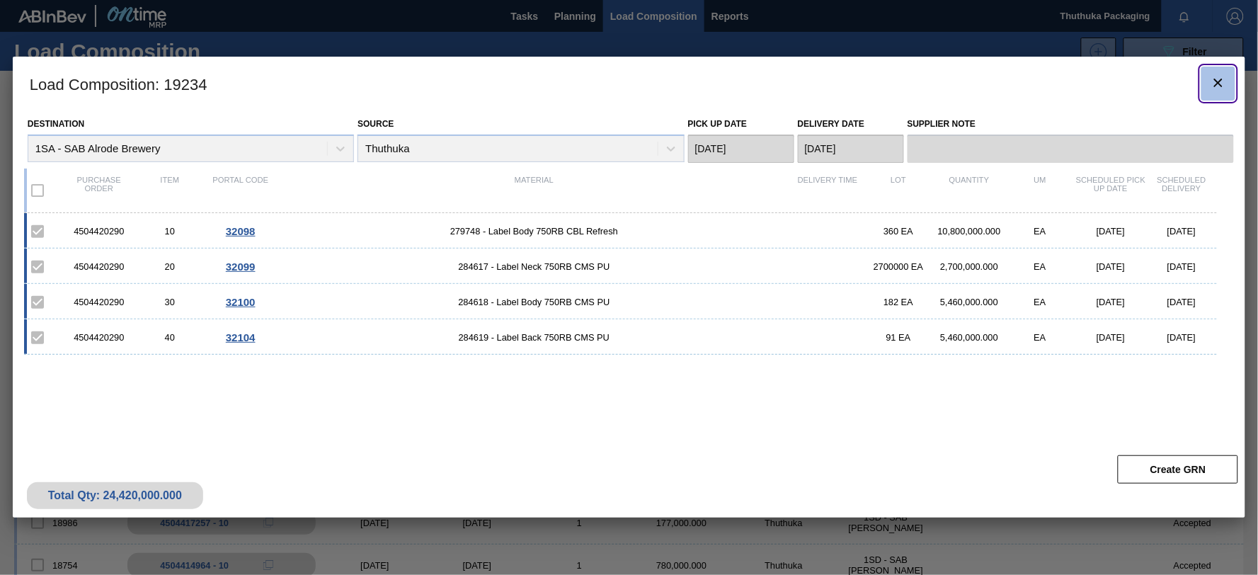
click at [1221, 80] on icon "botão de ícone" at bounding box center [1218, 82] width 17 height 17
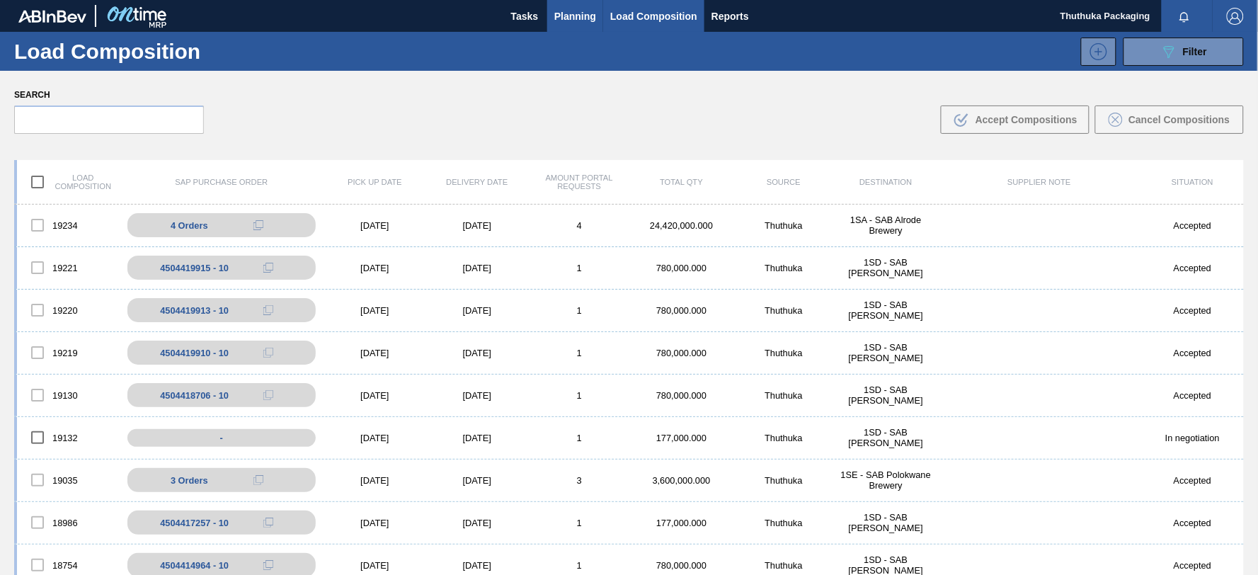
click at [584, 17] on span "Planning" at bounding box center [575, 16] width 42 height 17
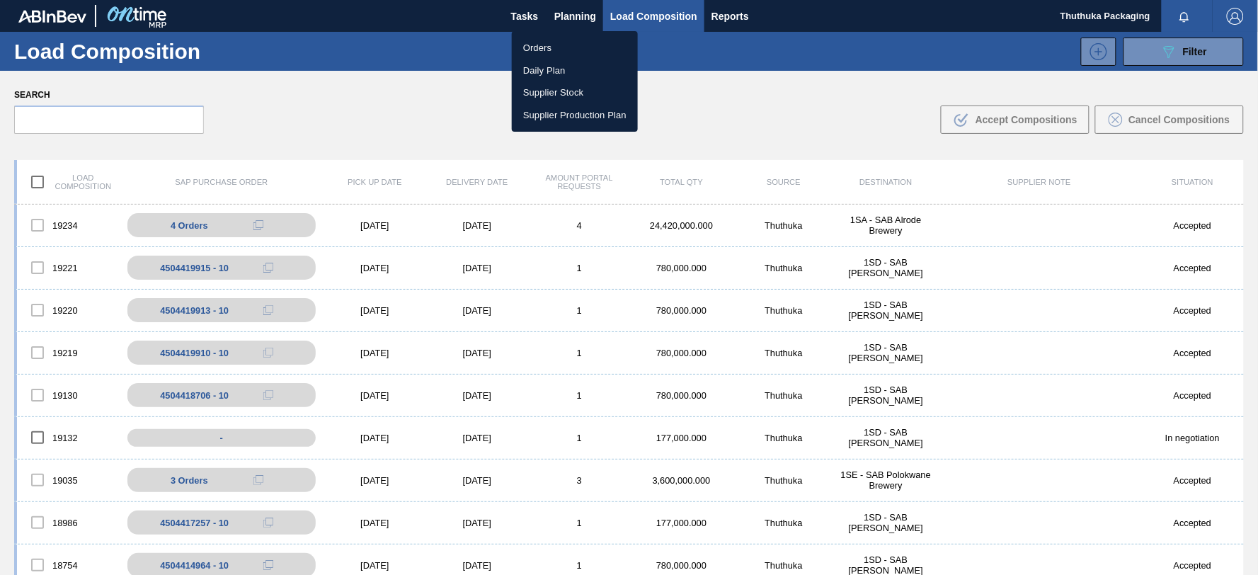
click at [553, 50] on li "Orders" at bounding box center [575, 48] width 126 height 23
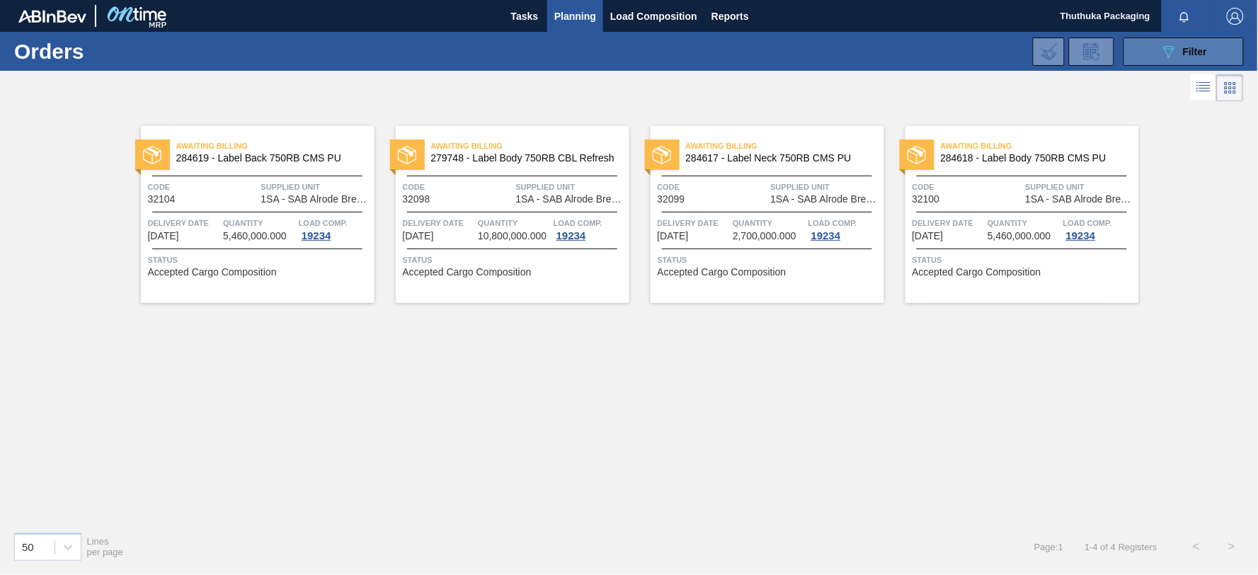
click at [1164, 50] on icon "089F7B8B-B2A5-4AFE-B5C0-19BA573D28AC" at bounding box center [1169, 51] width 17 height 17
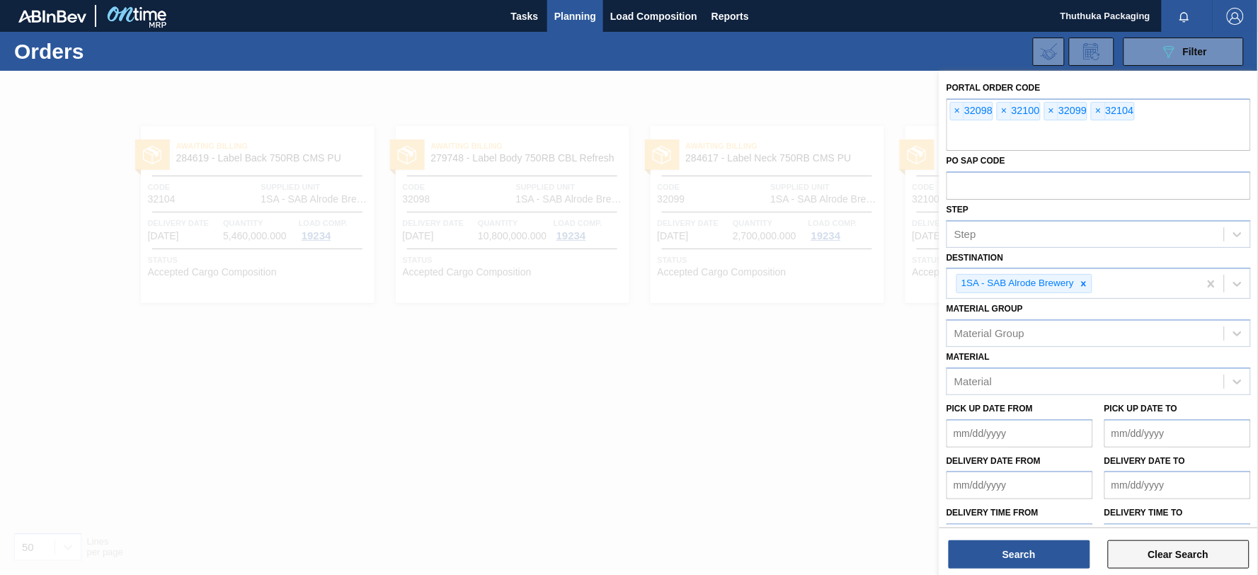
click at [1174, 554] on button "Clear Search" at bounding box center [1179, 554] width 142 height 28
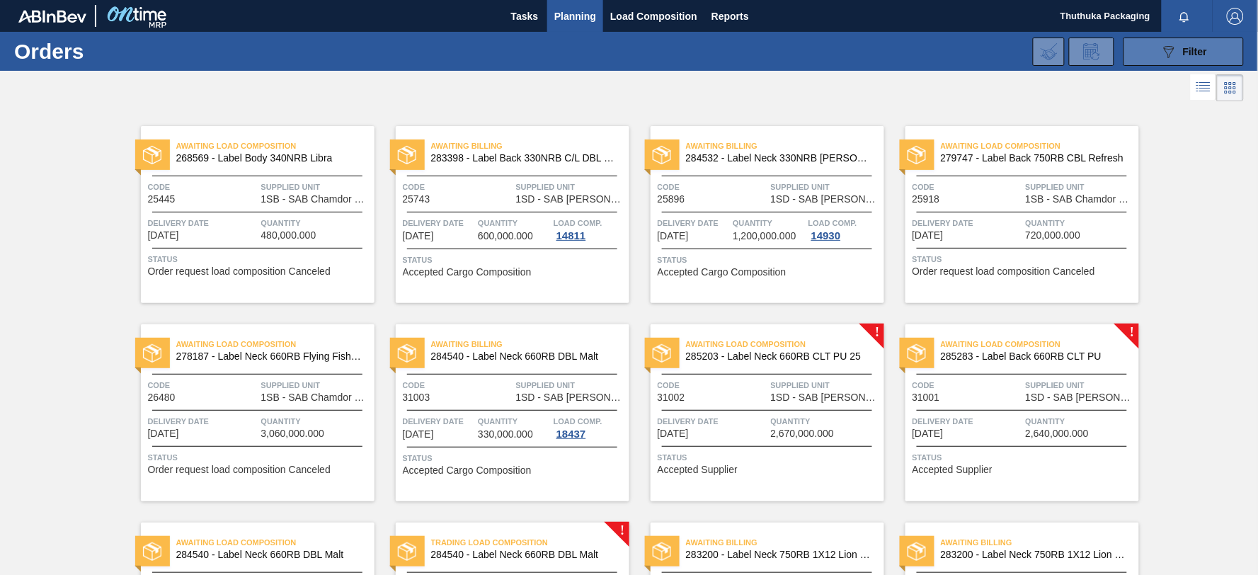
click at [1157, 54] on button "089F7B8B-B2A5-4AFE-B5C0-19BA573D28AC Filter" at bounding box center [1184, 52] width 120 height 28
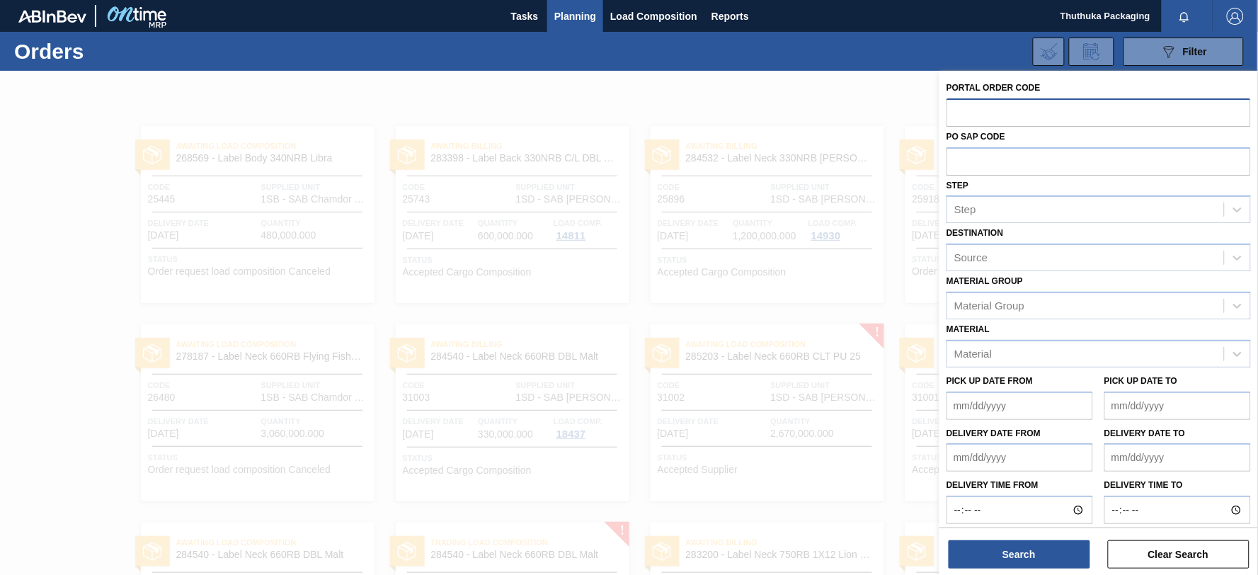
click at [1025, 107] on input "text" at bounding box center [1099, 111] width 304 height 27
type input "32102"
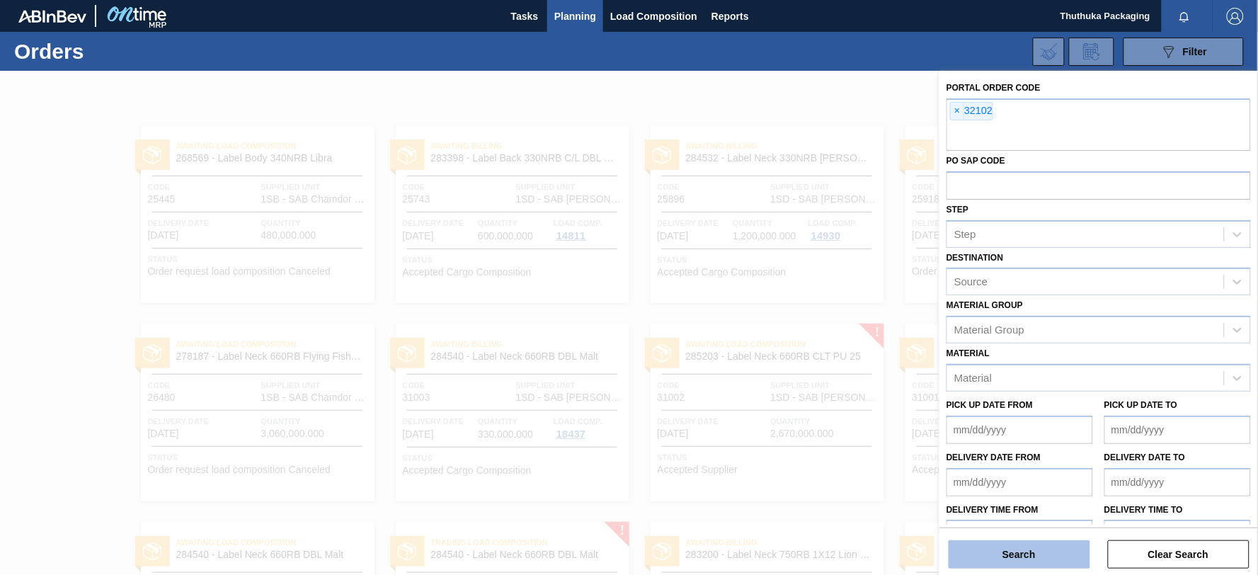
click at [1062, 557] on button "Search" at bounding box center [1020, 554] width 142 height 28
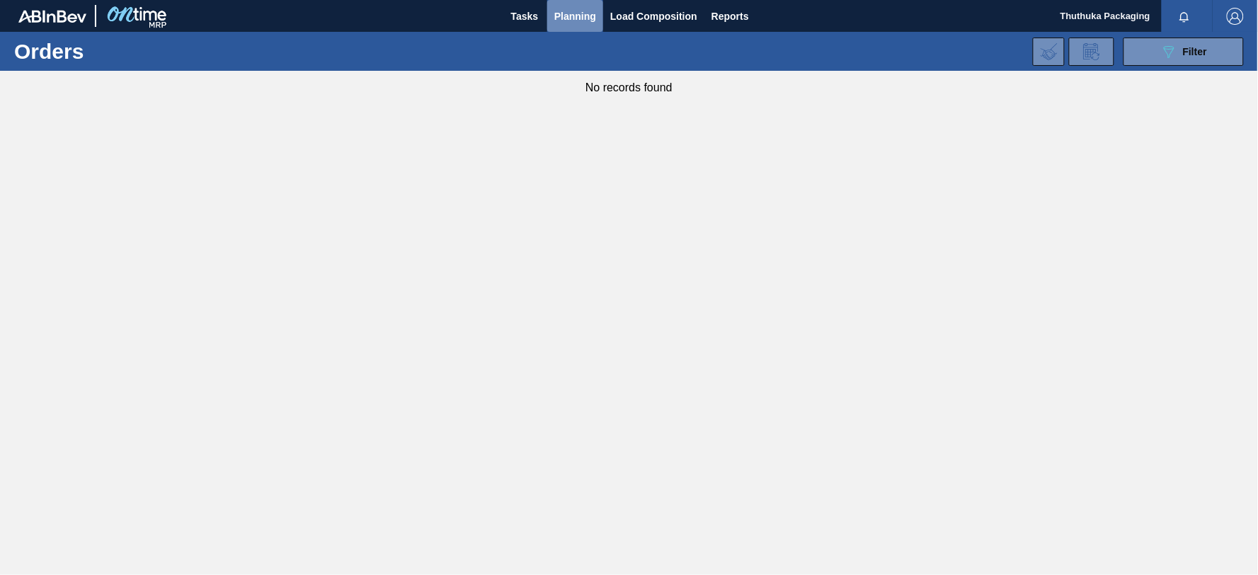
click at [579, 16] on span "Planning" at bounding box center [575, 16] width 42 height 17
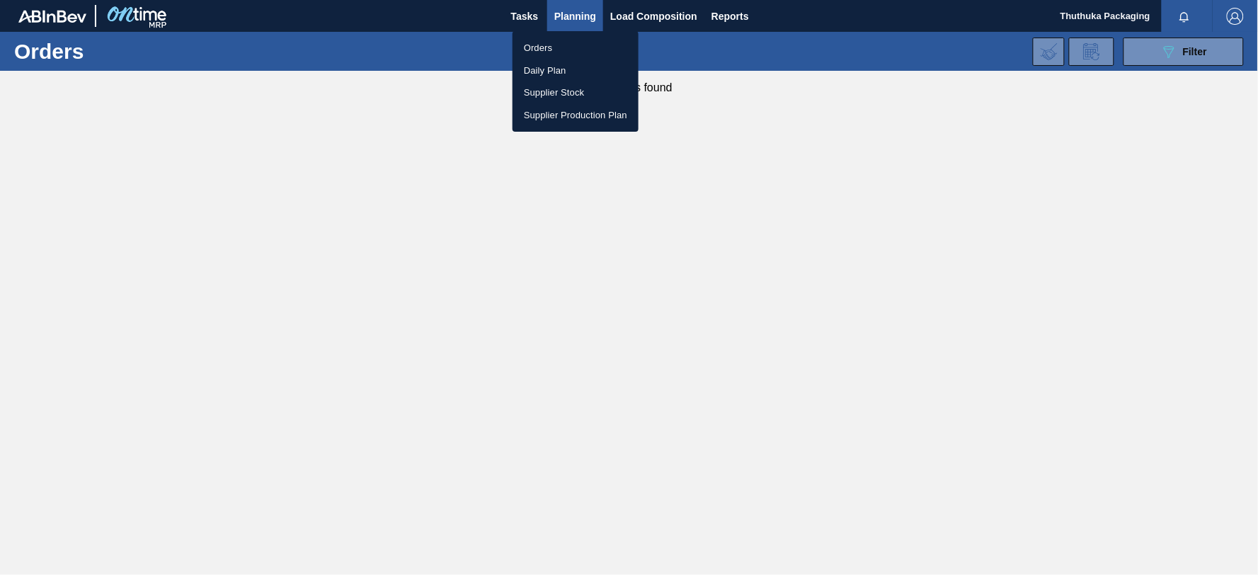
click at [579, 16] on div at bounding box center [629, 287] width 1258 height 575
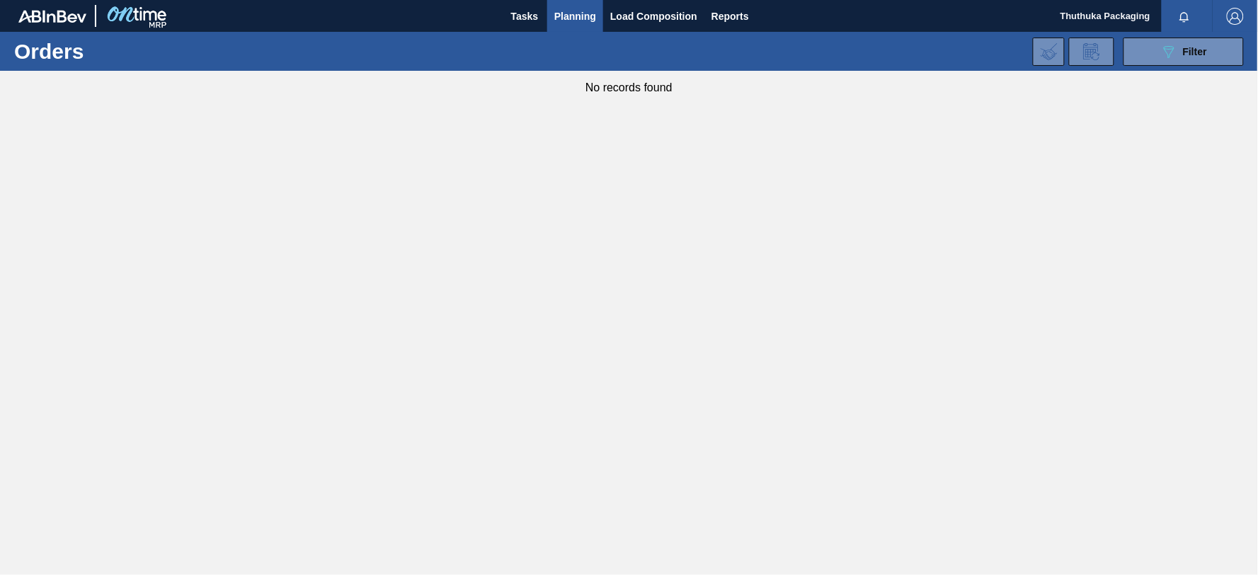
click at [581, 11] on span "Planning" at bounding box center [575, 16] width 42 height 17
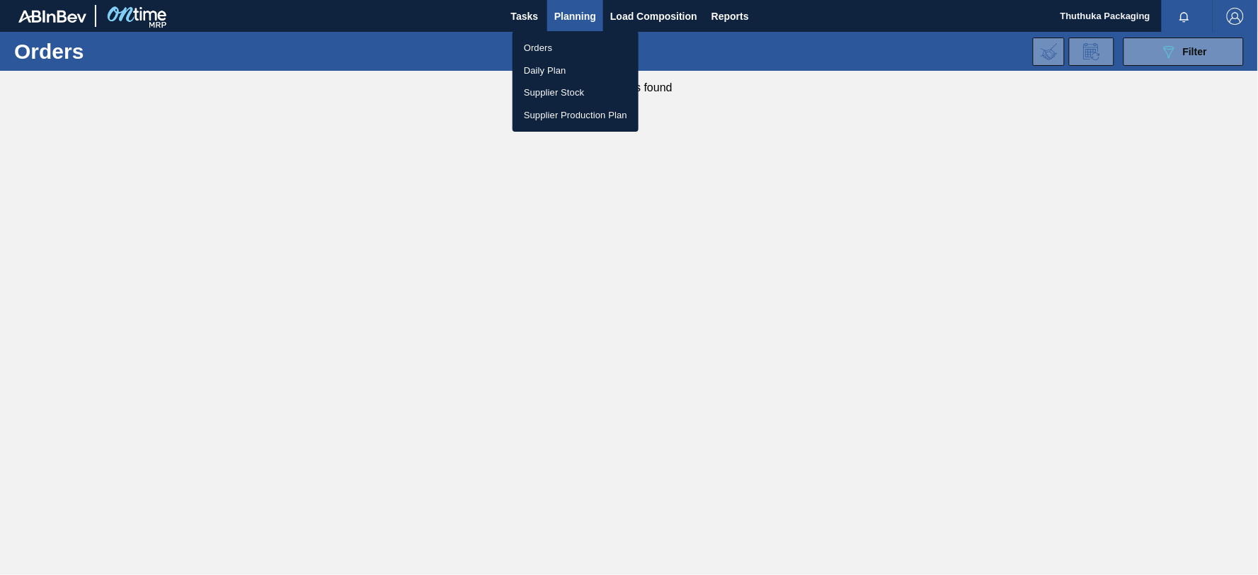
click at [1185, 54] on div at bounding box center [629, 287] width 1258 height 575
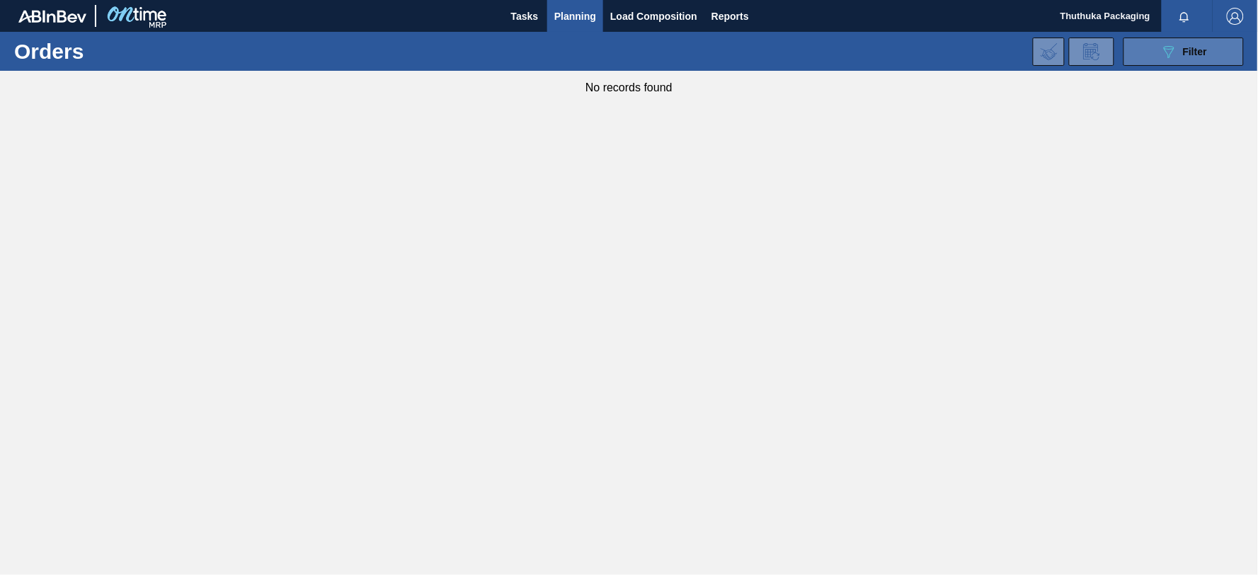
click at [1173, 53] on icon "089F7B8B-B2A5-4AFE-B5C0-19BA573D28AC" at bounding box center [1169, 51] width 17 height 17
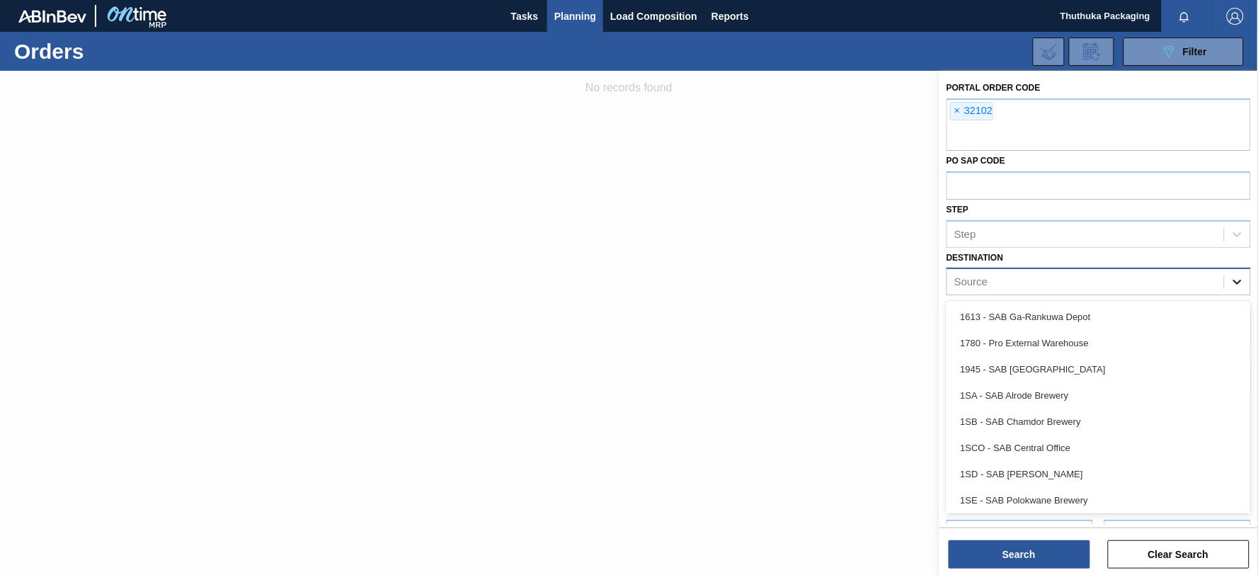
click at [1233, 285] on icon at bounding box center [1238, 282] width 14 height 14
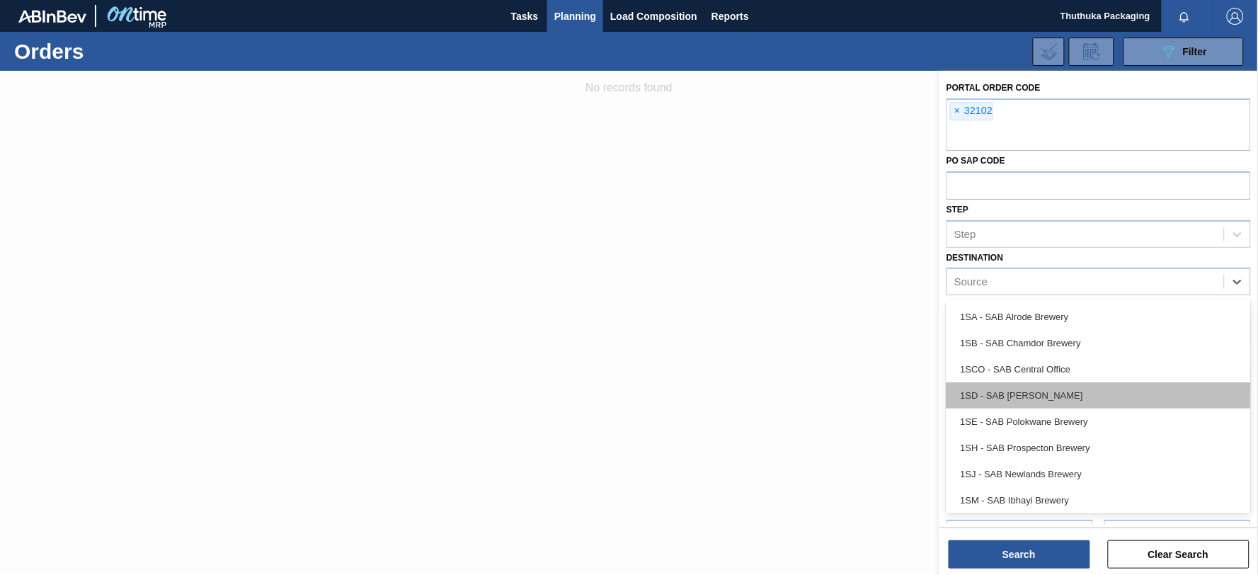
scroll to position [81, 0]
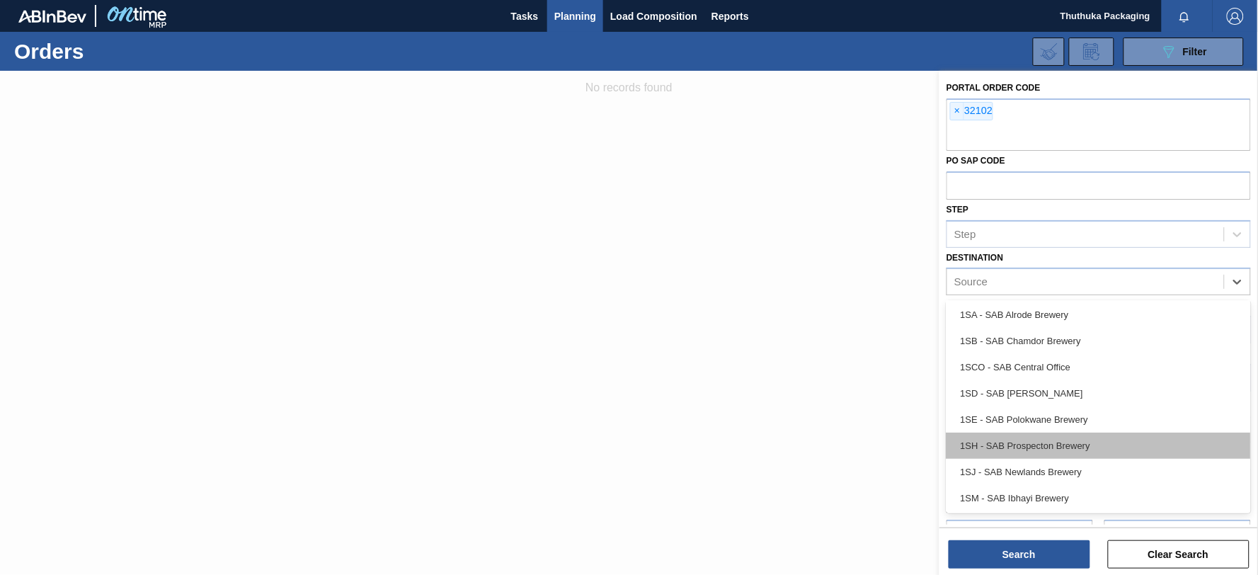
click at [1066, 447] on div "1SH - SAB Prospecton Brewery" at bounding box center [1099, 446] width 304 height 26
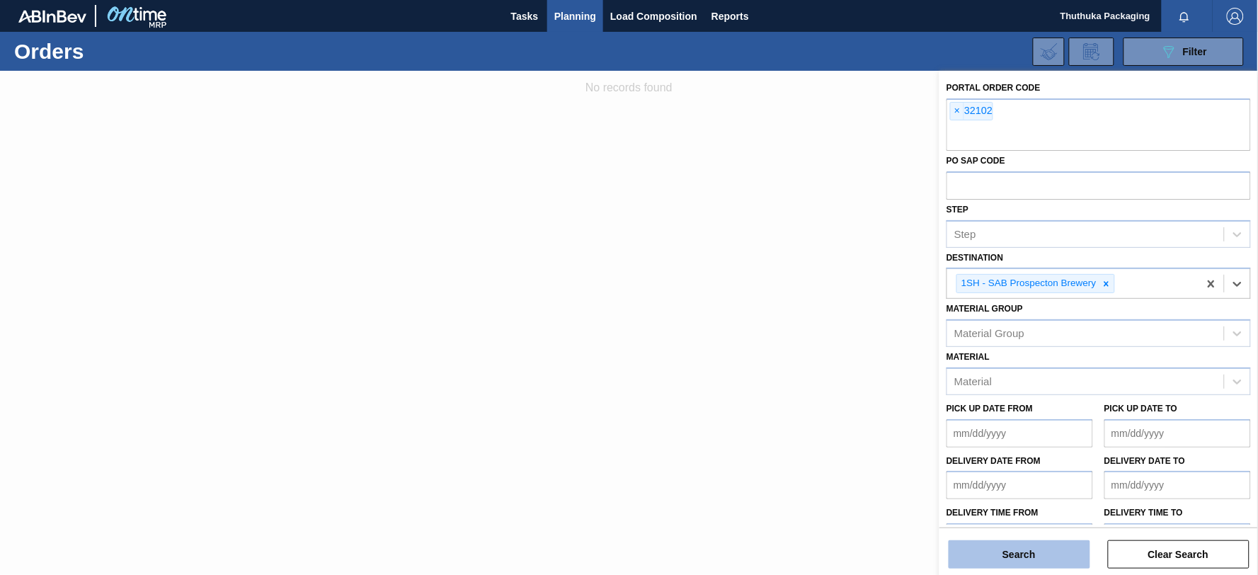
click at [1037, 552] on button "Search" at bounding box center [1020, 554] width 142 height 28
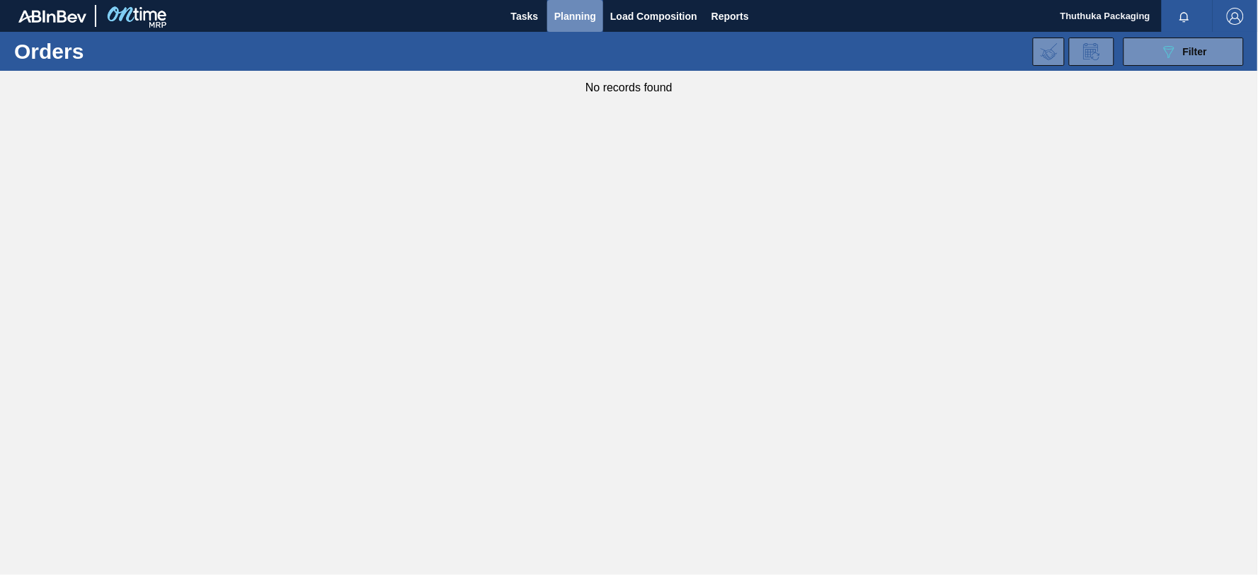
click at [568, 12] on span "Planning" at bounding box center [575, 16] width 42 height 17
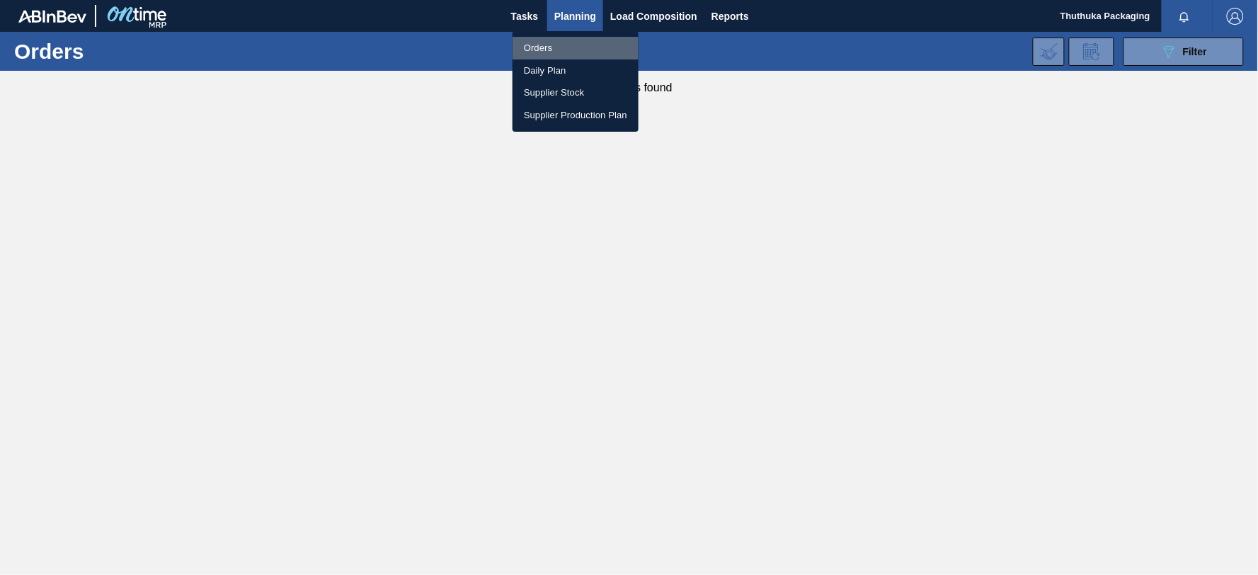
click at [551, 41] on li "Orders" at bounding box center [576, 48] width 126 height 23
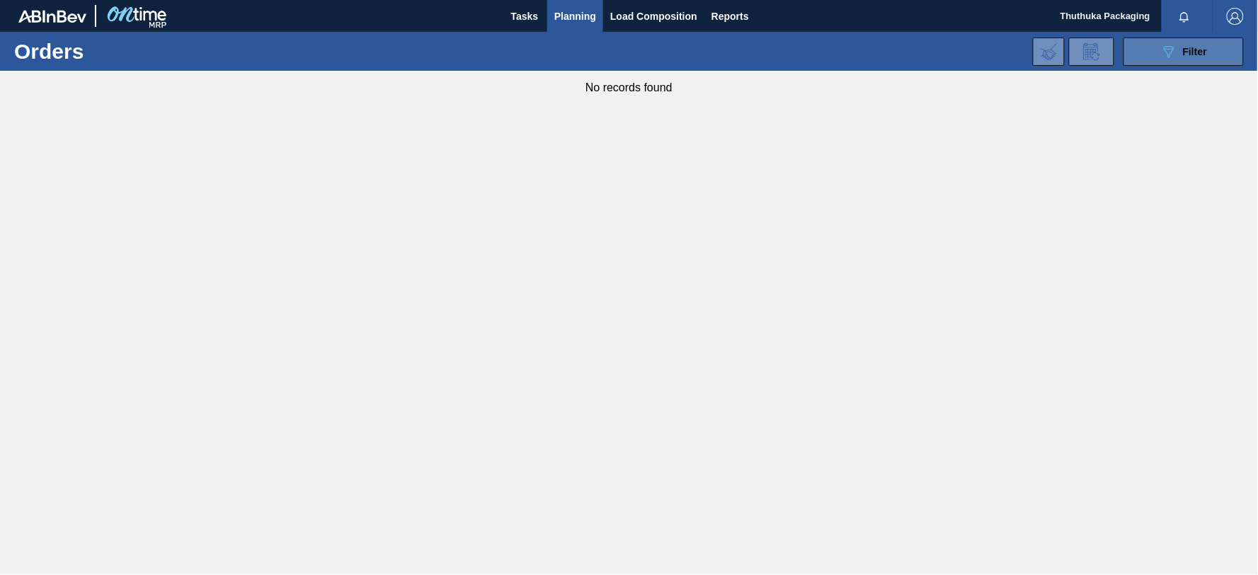
click at [1144, 48] on button "089F7B8B-B2A5-4AFE-B5C0-19BA573D28AC Filter" at bounding box center [1184, 52] width 120 height 28
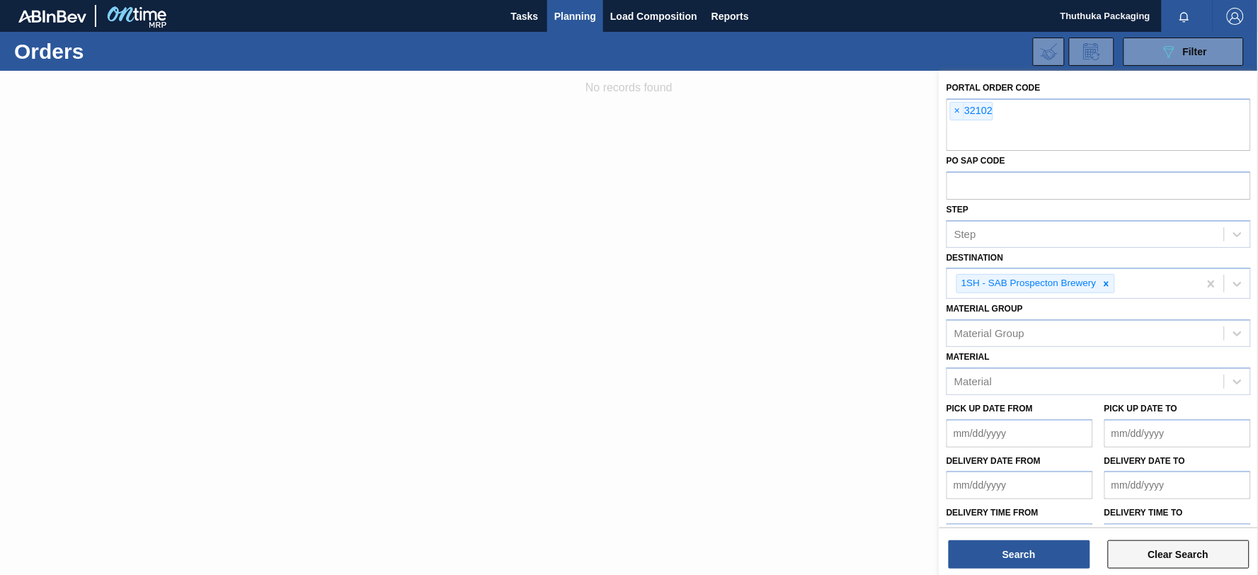
click at [1185, 560] on button "Clear Search" at bounding box center [1179, 554] width 142 height 28
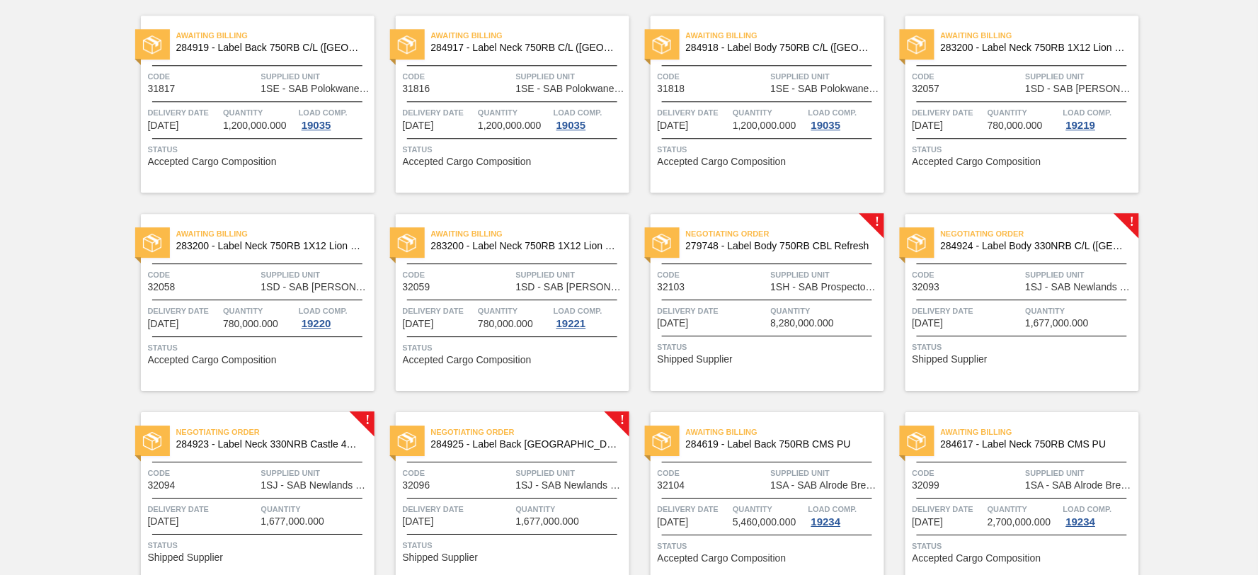
scroll to position [1180, 0]
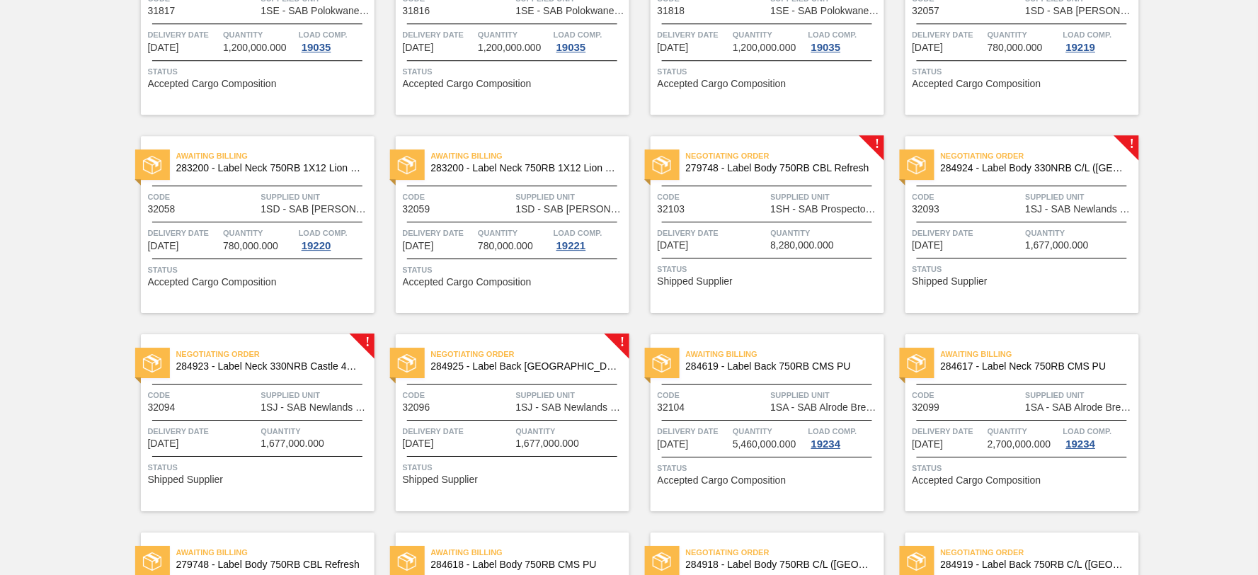
click at [820, 165] on span "279748 - Label Body 750RB CBL Refresh" at bounding box center [779, 168] width 187 height 11
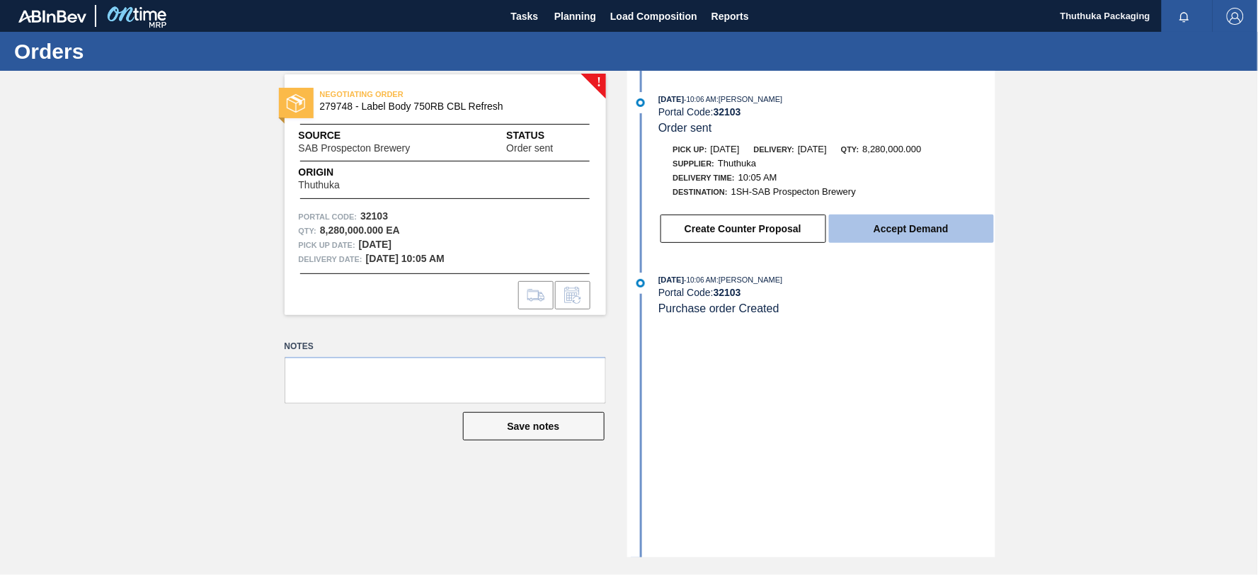
click at [898, 236] on button "Accept Demand" at bounding box center [911, 229] width 165 height 28
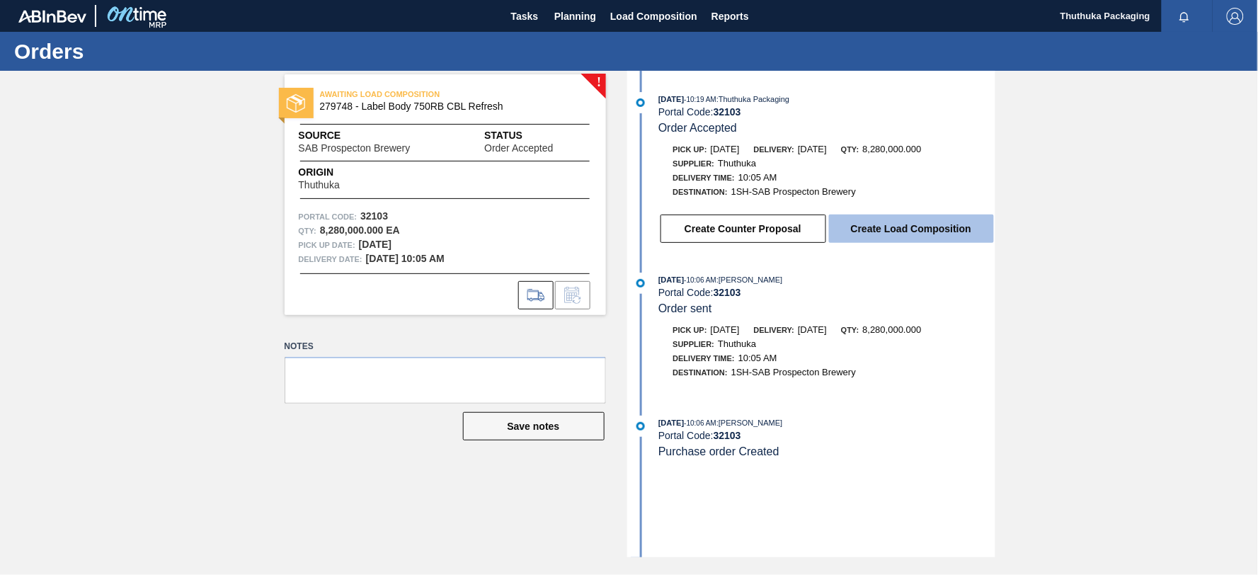
click at [899, 231] on button "Create Load Composition" at bounding box center [911, 229] width 165 height 28
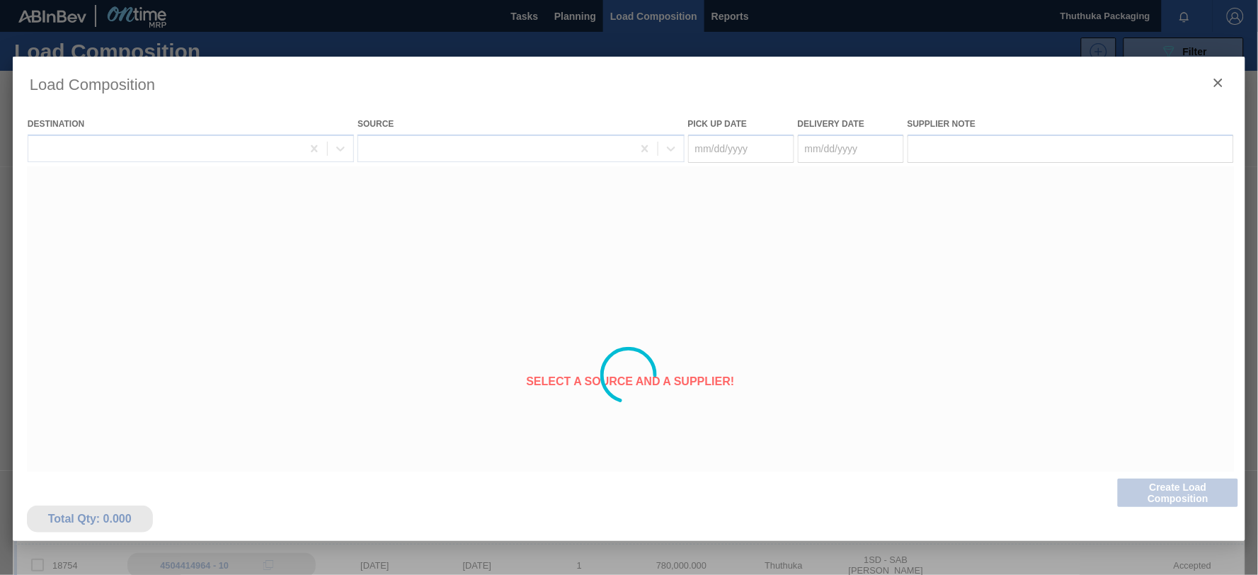
type Date "09/26/2025"
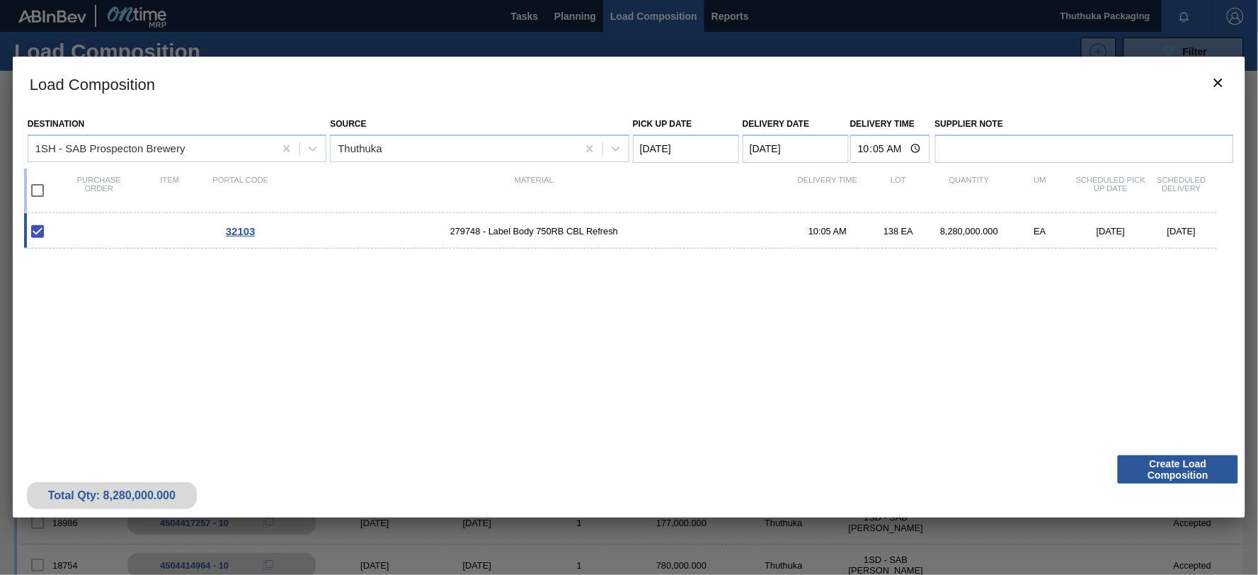
click at [38, 188] on input "checkbox" at bounding box center [38, 191] width 30 height 30
checkbox input "true"
click at [729, 149] on Date "09/26/2025" at bounding box center [686, 149] width 106 height 28
click at [751, 296] on div "25" at bounding box center [741, 296] width 19 height 19
type Date "09/25/2025"
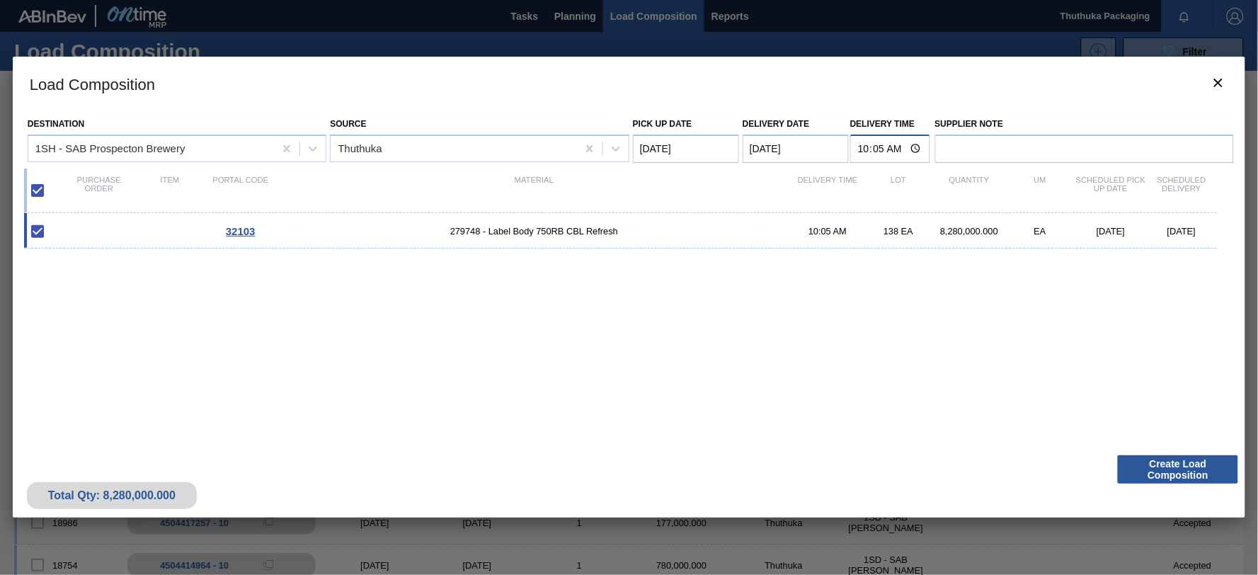
click at [899, 142] on input "10:05:00" at bounding box center [890, 149] width 80 height 28
type input "13:05"
click at [1176, 470] on button "Create Load Composition" at bounding box center [1178, 469] width 120 height 28
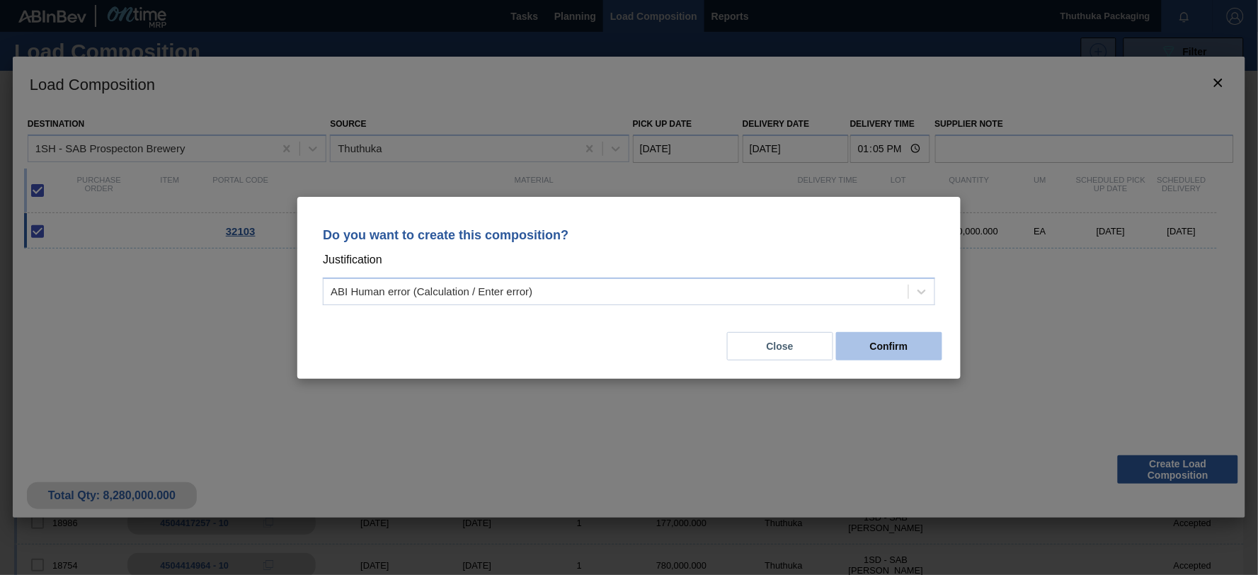
click at [898, 346] on button "Confirm" at bounding box center [889, 346] width 106 height 28
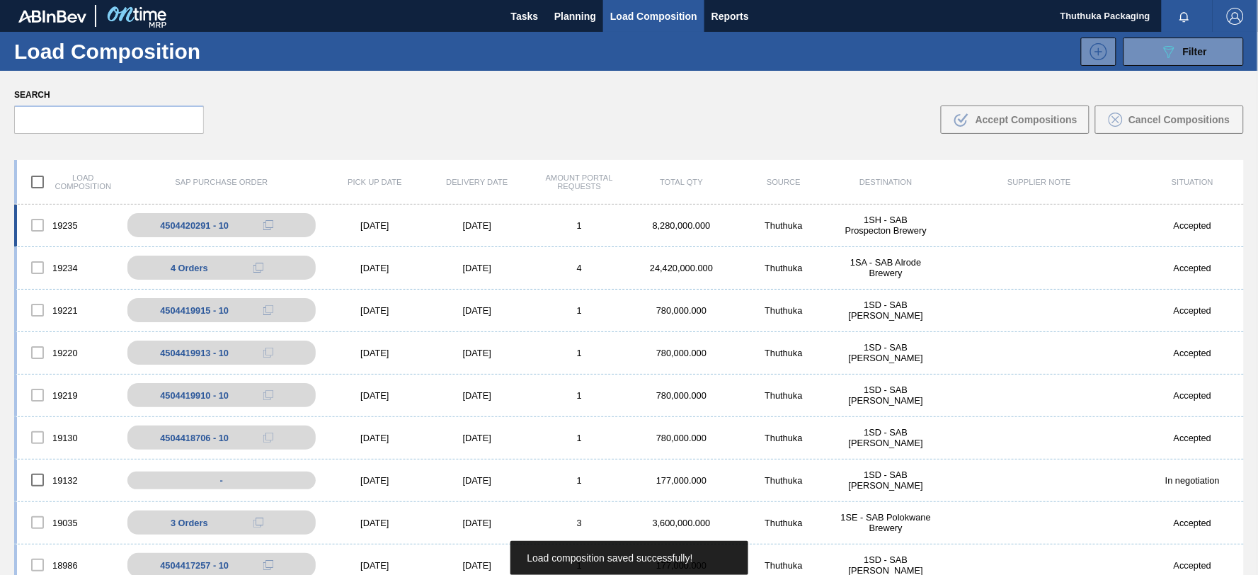
click at [848, 225] on div "1SH - SAB Prospecton Brewery" at bounding box center [886, 225] width 102 height 21
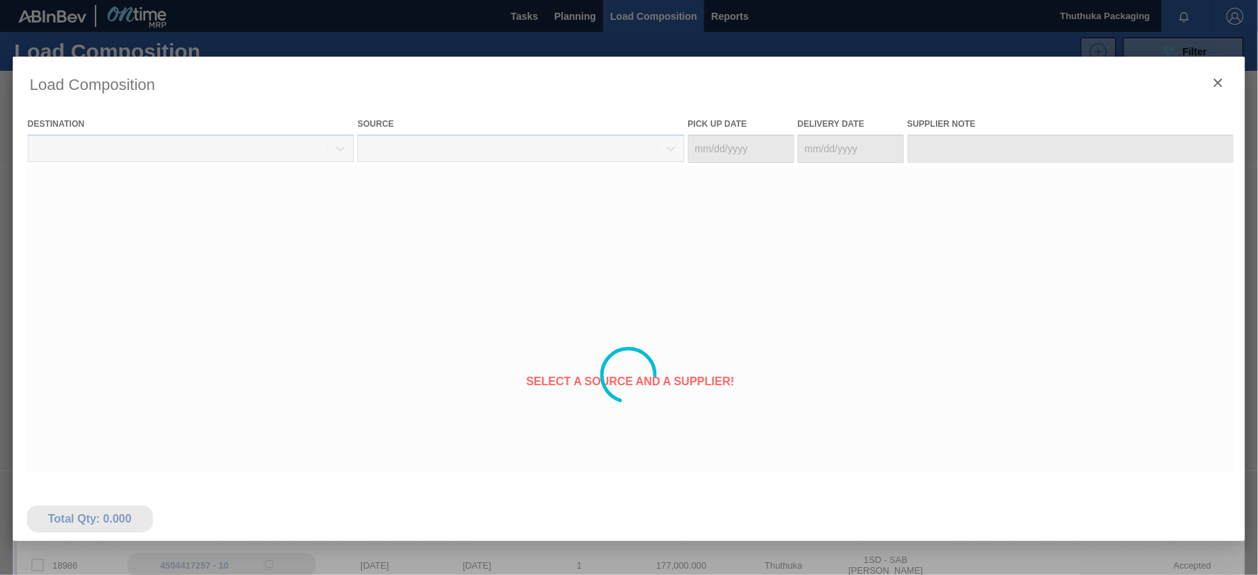
type Date "09/25/2025"
type Date "09/26/2025"
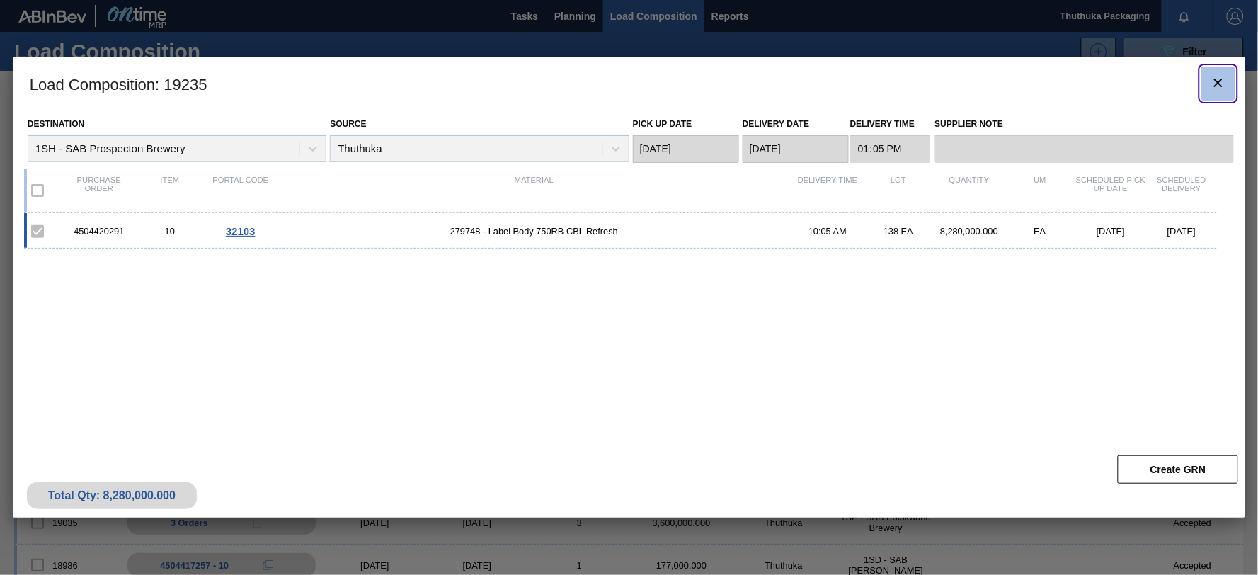
click at [1219, 79] on icon "botão de ícone" at bounding box center [1218, 82] width 17 height 17
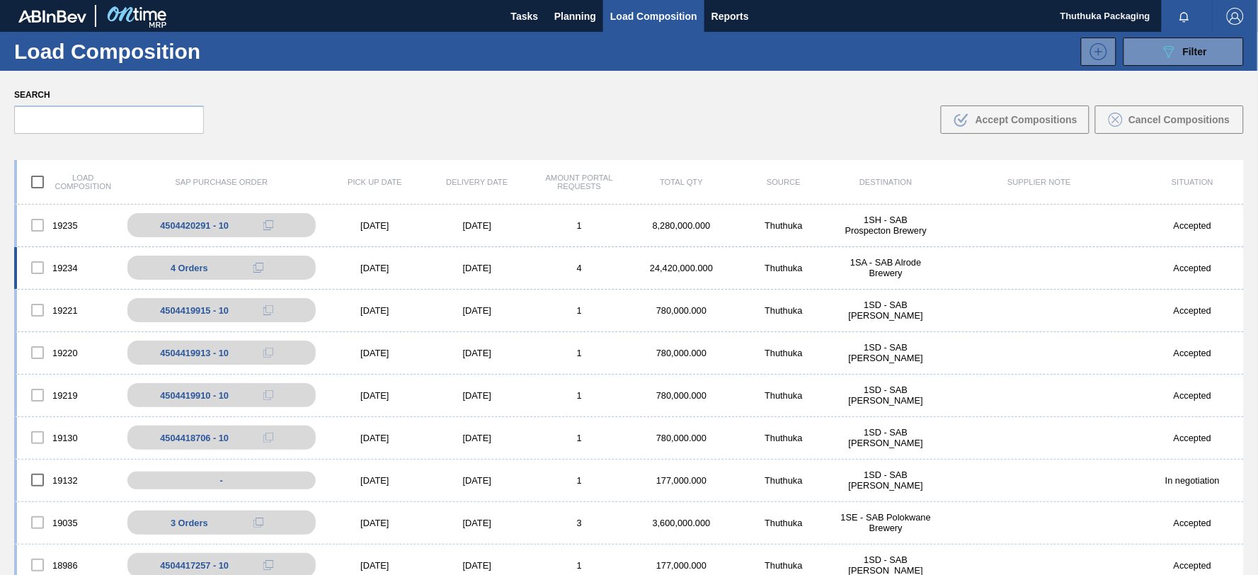
click at [884, 263] on div "1SA - SAB Alrode Brewery" at bounding box center [886, 267] width 102 height 21
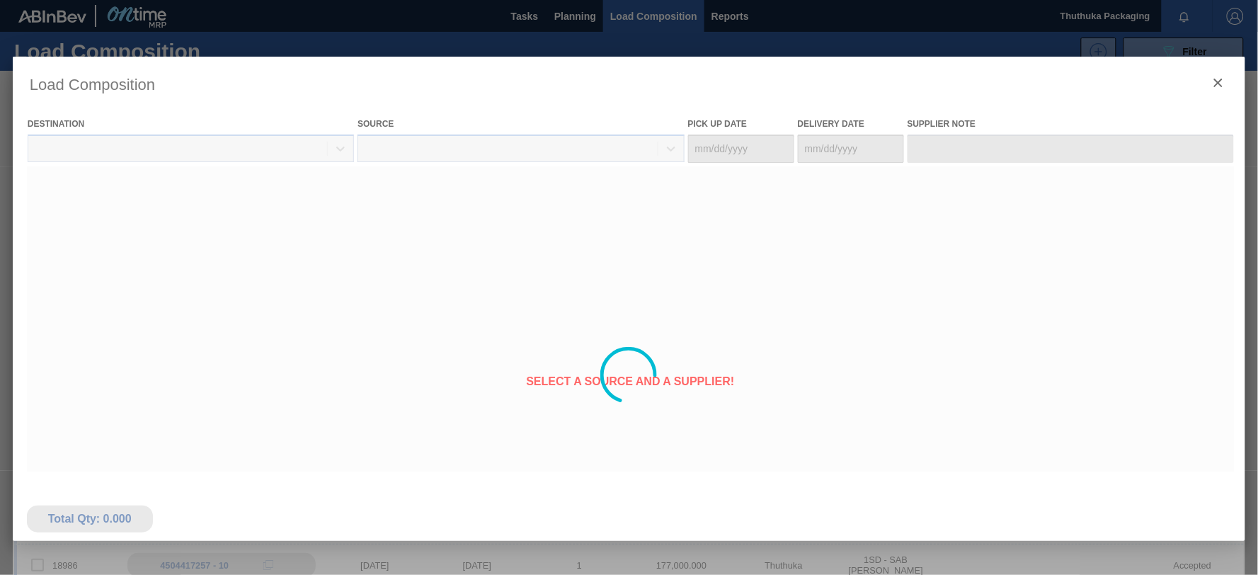
type Date "09/25/2025"
type Date "09/26/2025"
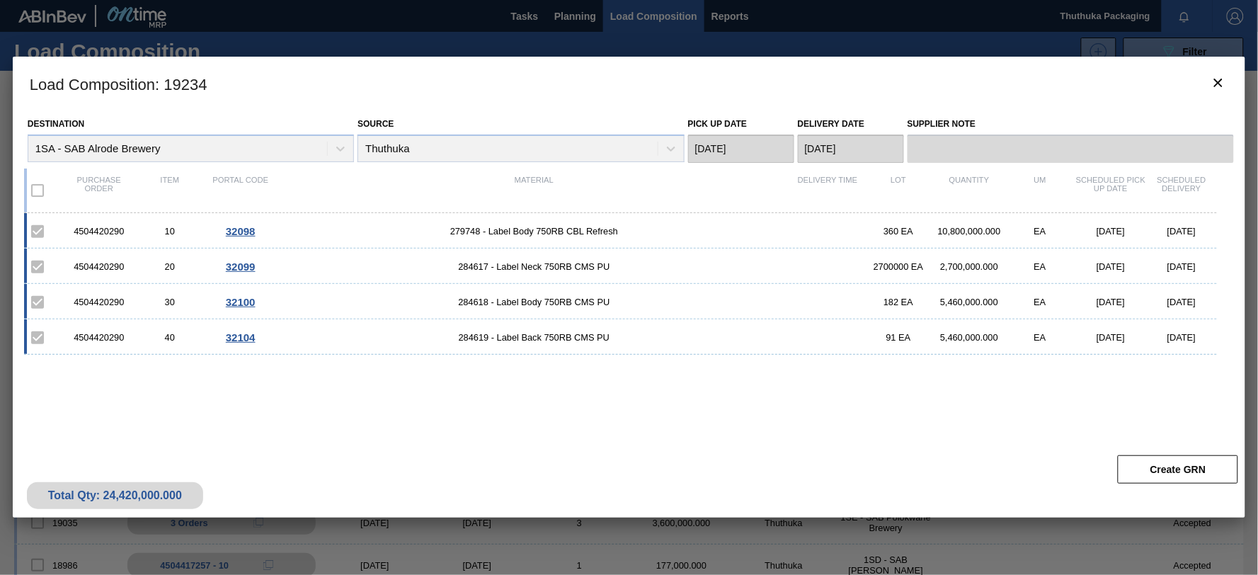
click at [93, 230] on div "4504420290" at bounding box center [99, 231] width 71 height 11
copy div "4504420290"
click at [461, 230] on span "279748 - Label Body 750RB CBL Refresh" at bounding box center [534, 231] width 516 height 11
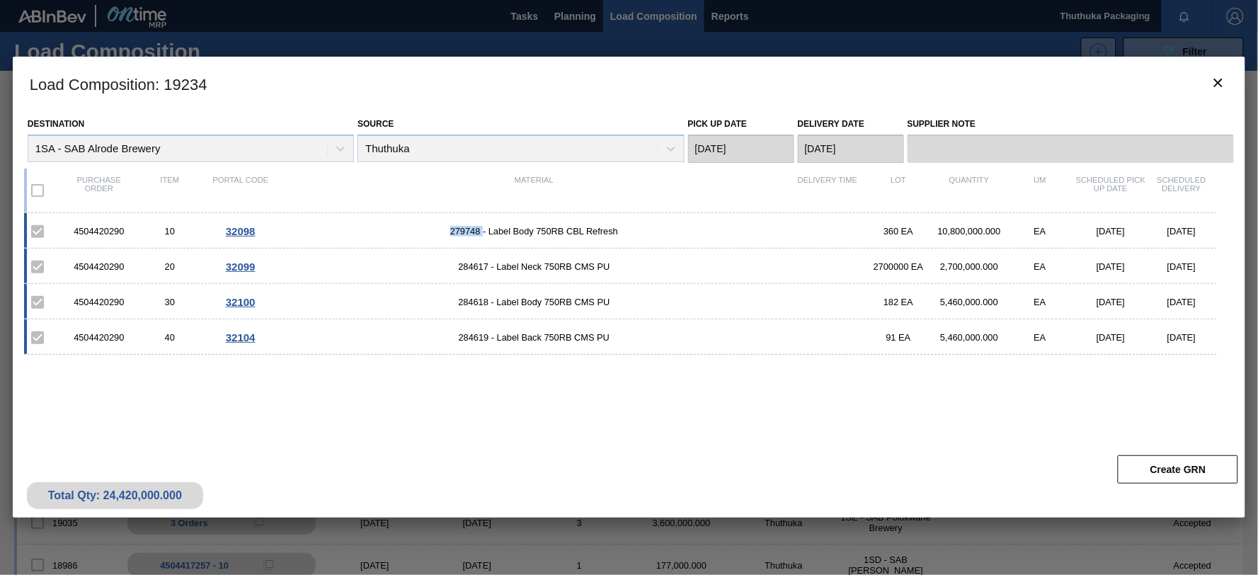
copy span "279748"
click at [465, 262] on span "284617 - Label Neck 750RB CMS PU" at bounding box center [534, 266] width 516 height 11
copy span "284617"
click at [470, 300] on span "284618 - Label Body 750RB CMS PU" at bounding box center [534, 302] width 516 height 11
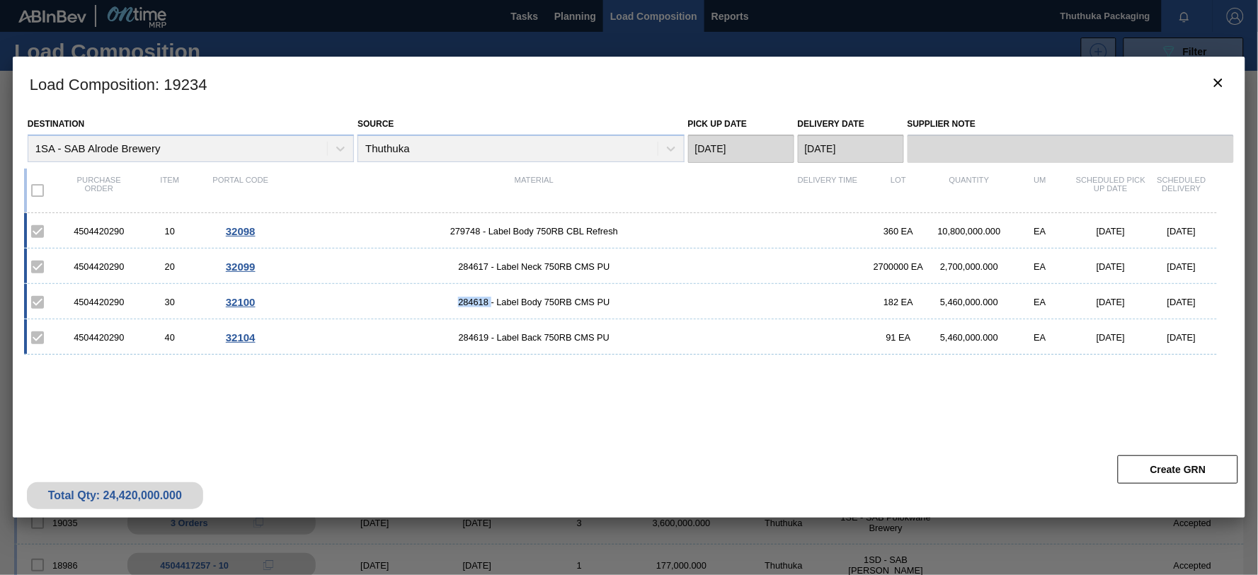
click at [470, 300] on span "284618 - Label Body 750RB CMS PU" at bounding box center [534, 302] width 516 height 11
copy span "284618"
click at [477, 338] on span "284619 - Label Back 750RB CMS PU" at bounding box center [534, 337] width 516 height 11
copy span "284619"
